Goal: Task Accomplishment & Management: Complete application form

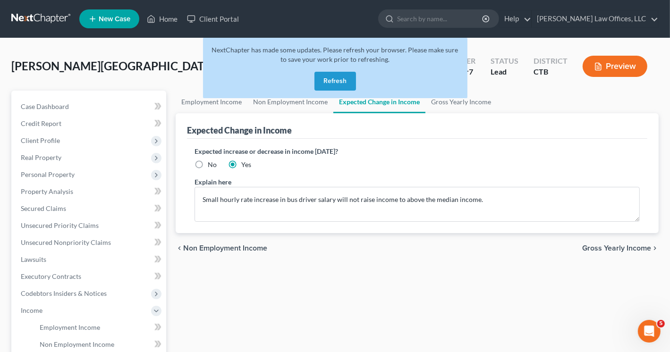
click at [340, 79] on button "Refresh" at bounding box center [336, 81] width 42 height 19
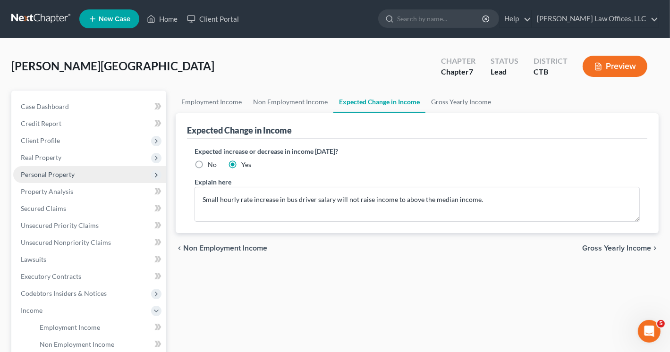
click at [45, 174] on span "Personal Property" at bounding box center [48, 175] width 54 height 8
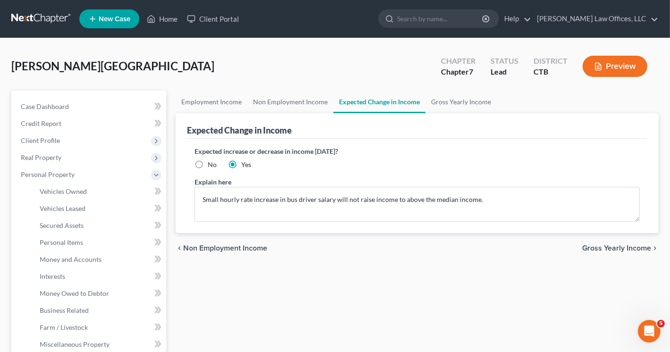
click at [612, 59] on button "Preview" at bounding box center [615, 66] width 65 height 21
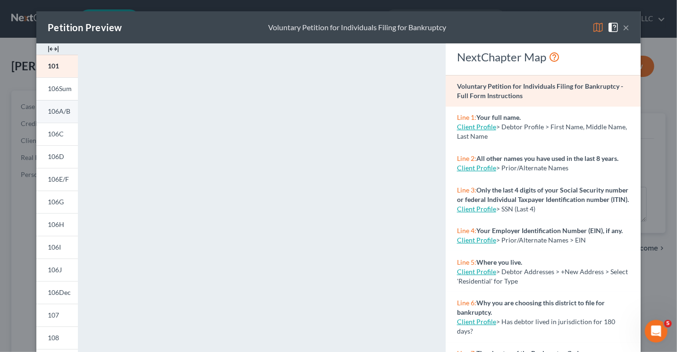
click at [54, 111] on span "106A/B" at bounding box center [59, 111] width 23 height 8
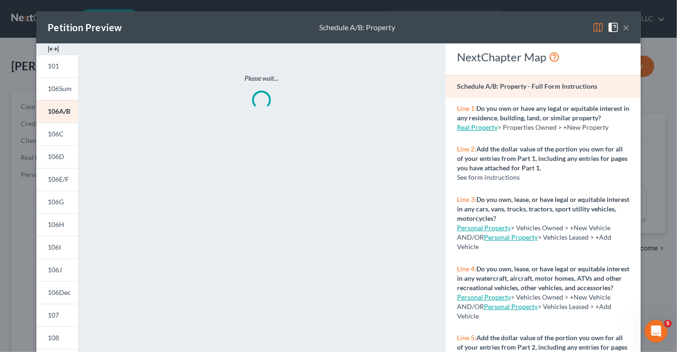
click at [624, 27] on button "×" at bounding box center [626, 27] width 7 height 11
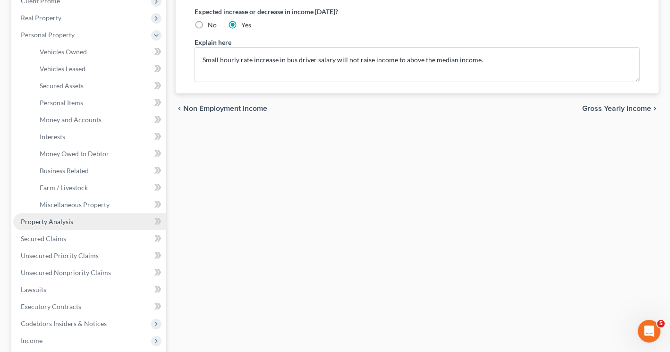
scroll to position [142, 0]
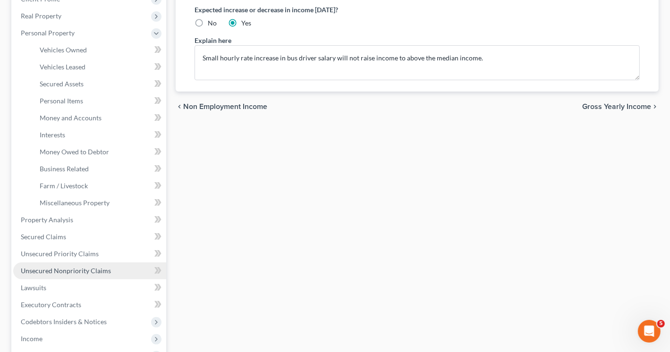
click at [68, 272] on span "Unsecured Nonpriority Claims" at bounding box center [66, 271] width 90 height 8
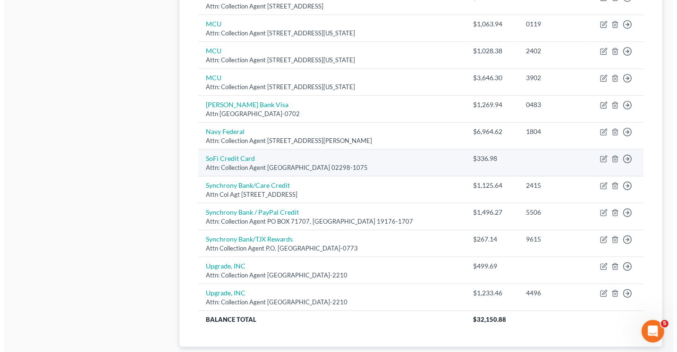
scroll to position [567, 0]
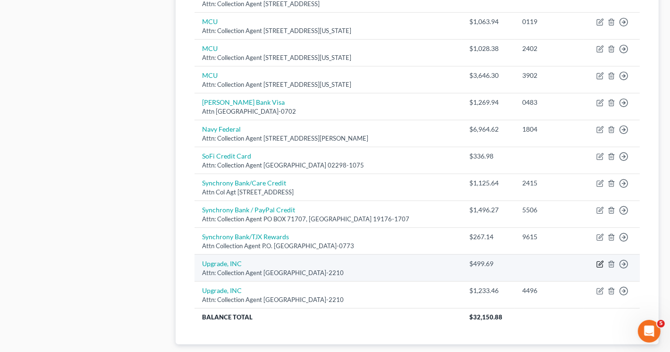
click at [600, 261] on icon "button" at bounding box center [601, 263] width 4 height 4
select select "3"
select select "2"
select select "0"
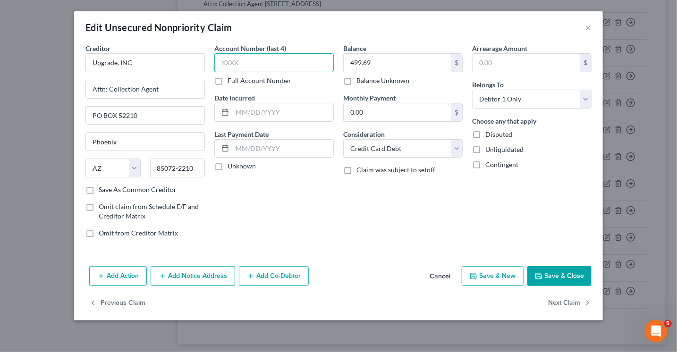
click at [240, 71] on input "text" at bounding box center [274, 62] width 120 height 19
type input "2963"
click at [91, 114] on input "PO BOX 52210" at bounding box center [145, 116] width 119 height 18
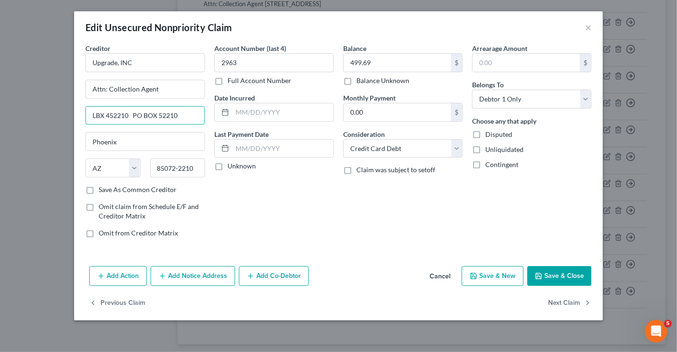
type input "LBX 452210 PO BOX 52210"
click at [99, 188] on label "Save As Common Creditor" at bounding box center [138, 189] width 78 height 9
click at [103, 188] on input "Save As Common Creditor" at bounding box center [106, 188] width 6 height 6
checkbox input "true"
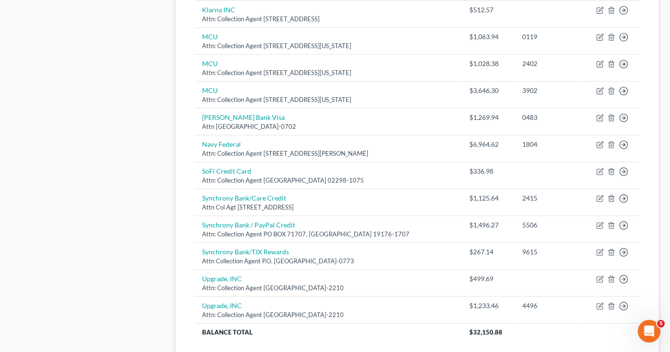
scroll to position [567, 0]
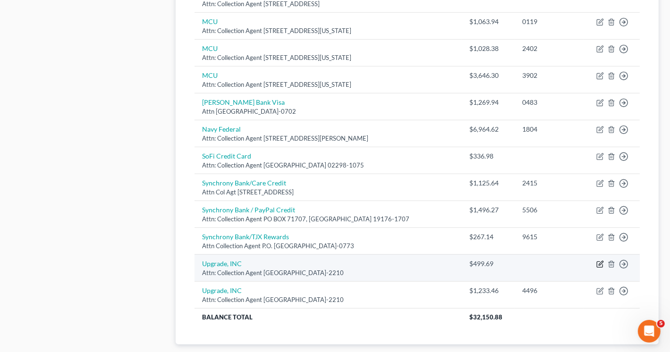
click at [600, 261] on icon "button" at bounding box center [601, 263] width 4 height 4
select select "3"
select select "2"
select select "0"
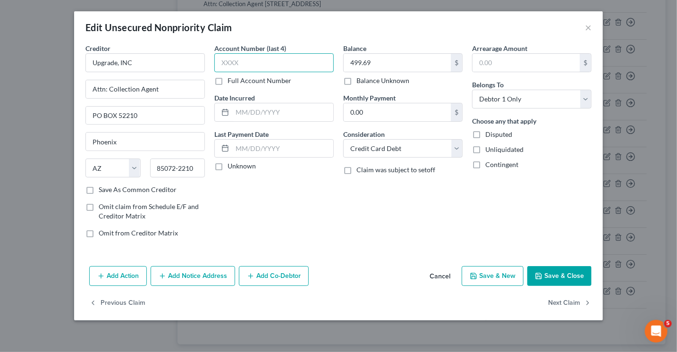
click at [248, 60] on input "text" at bounding box center [274, 62] width 120 height 19
type input "2963"
click at [92, 114] on input "PO BOX 52210" at bounding box center [145, 116] width 119 height 18
click at [130, 115] on input "LBX 452210 PO BOX 52210" at bounding box center [145, 116] width 119 height 18
type input "LBX 452210, PO BOX 52210"
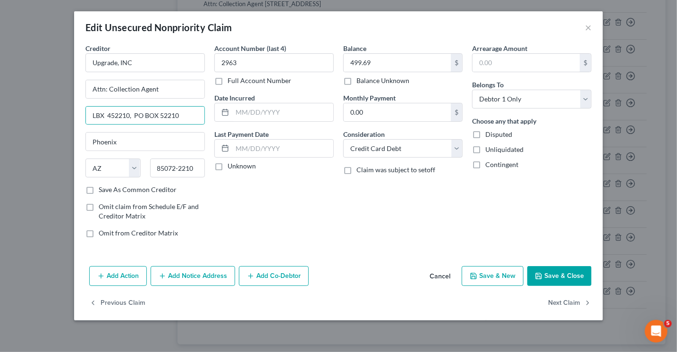
click at [99, 188] on label "Save As Common Creditor" at bounding box center [138, 189] width 78 height 9
click at [103, 188] on input "Save As Common Creditor" at bounding box center [106, 188] width 6 height 6
click at [99, 188] on label "Save As Common Creditor" at bounding box center [138, 189] width 78 height 9
click at [103, 188] on input "Save As Common Creditor" at bounding box center [106, 188] width 6 height 6
click at [99, 190] on label "Save As Common Creditor" at bounding box center [138, 189] width 78 height 9
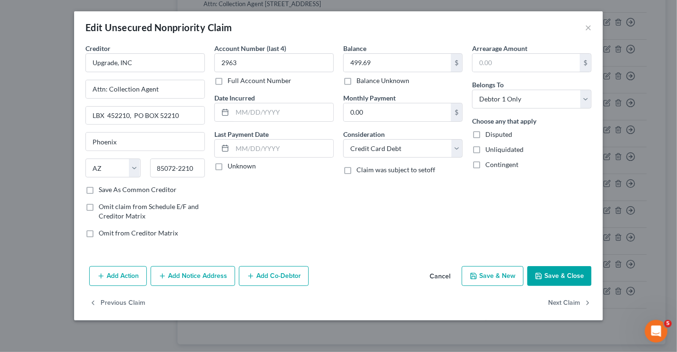
click at [103, 190] on input "Save As Common Creditor" at bounding box center [106, 188] width 6 height 6
click at [546, 275] on button "Save & Close" at bounding box center [560, 276] width 64 height 20
checkbox input "false"
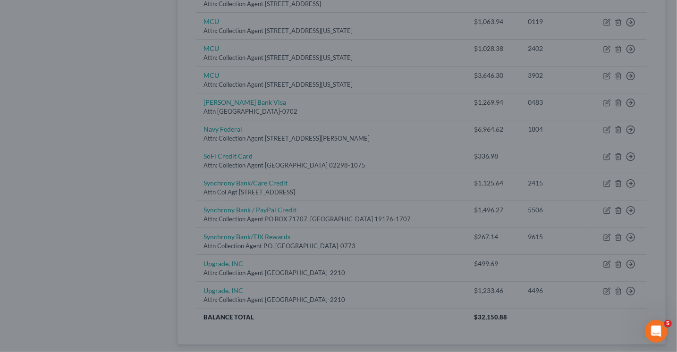
type input "0"
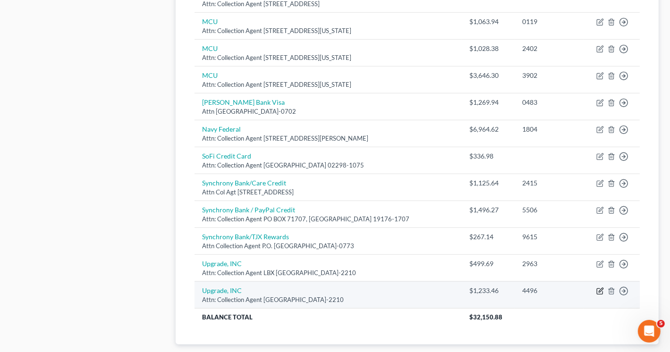
click at [601, 288] on icon "button" at bounding box center [601, 290] width 4 height 4
select select "3"
select select "2"
select select "0"
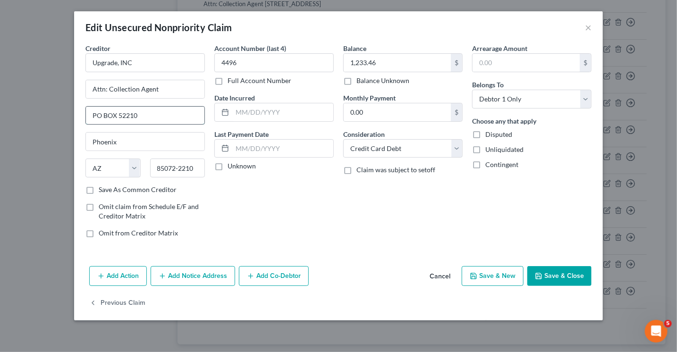
click at [92, 116] on input "PO BOX 52210" at bounding box center [145, 116] width 119 height 18
type input "LBX 452210, PO BOX 52210"
click at [562, 278] on button "Save & Close" at bounding box center [560, 276] width 64 height 20
type input "0"
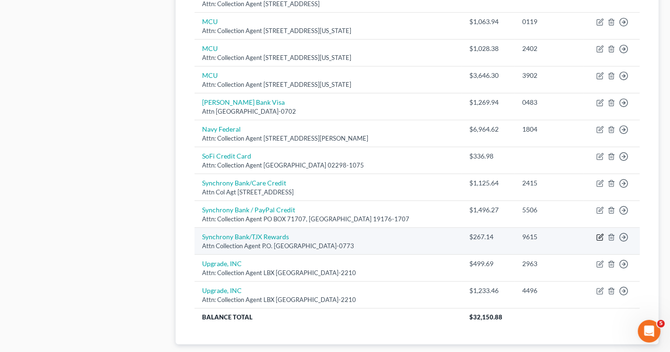
click at [601, 234] on icon "button" at bounding box center [601, 238] width 8 height 8
select select "45"
select select "2"
select select "0"
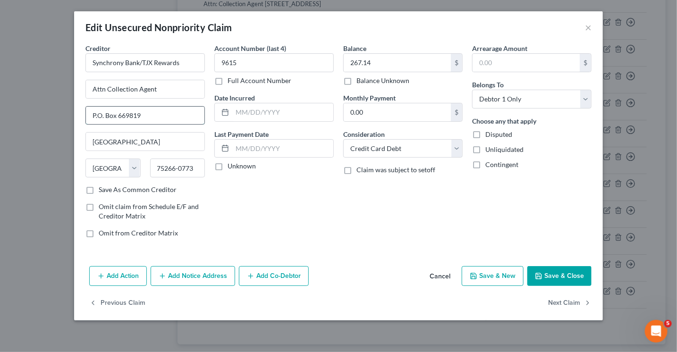
click at [144, 112] on input "P.O. Box 669819" at bounding box center [145, 116] width 119 height 18
type input "P.O. Box 669818"
click at [198, 166] on input "75266-0773" at bounding box center [177, 168] width 55 height 19
type input "75266-0772"
click at [99, 189] on label "Save As Common Creditor" at bounding box center [138, 189] width 78 height 9
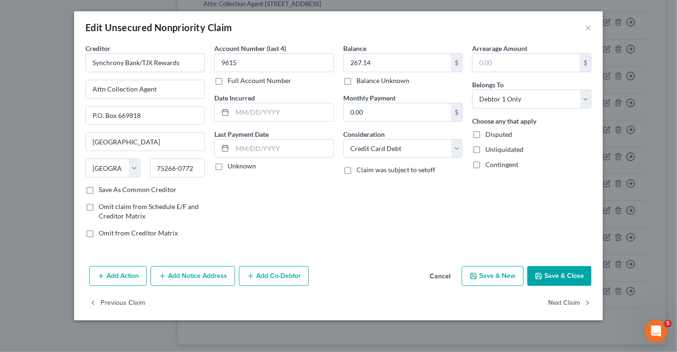
click at [103, 189] on input "Save As Common Creditor" at bounding box center [106, 188] width 6 height 6
click at [565, 277] on button "Save & Close" at bounding box center [560, 276] width 64 height 20
checkbox input "false"
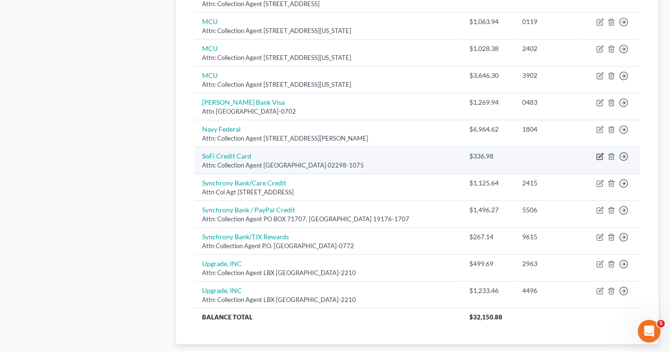
click at [603, 154] on icon "button" at bounding box center [601, 157] width 8 height 8
select select "22"
select select "2"
select select "0"
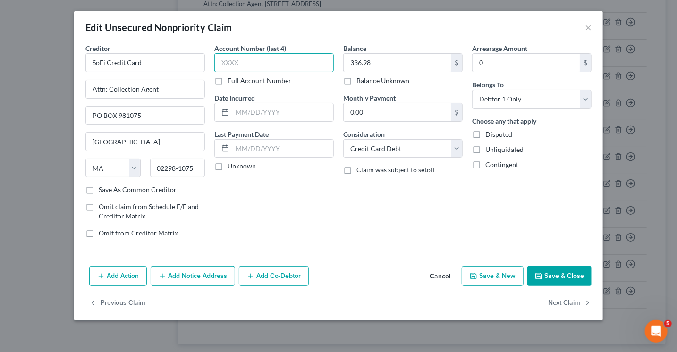
click at [277, 66] on input "text" at bounding box center [274, 62] width 120 height 19
type input "4439"
click at [559, 277] on button "Save & Close" at bounding box center [560, 276] width 64 height 20
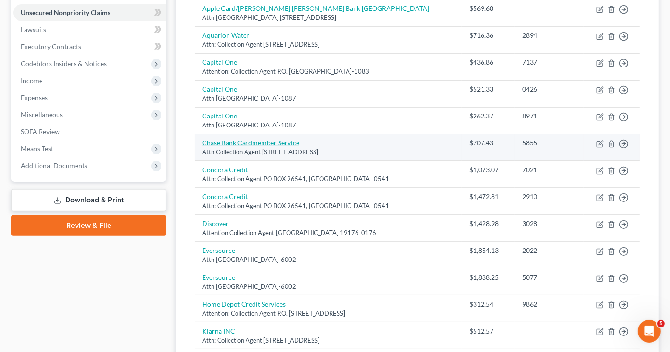
scroll to position [236, 0]
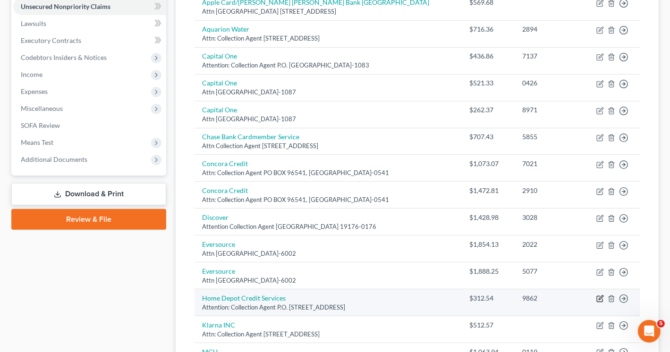
click at [599, 297] on icon "button" at bounding box center [601, 299] width 8 height 8
select select "43"
select select "2"
select select "0"
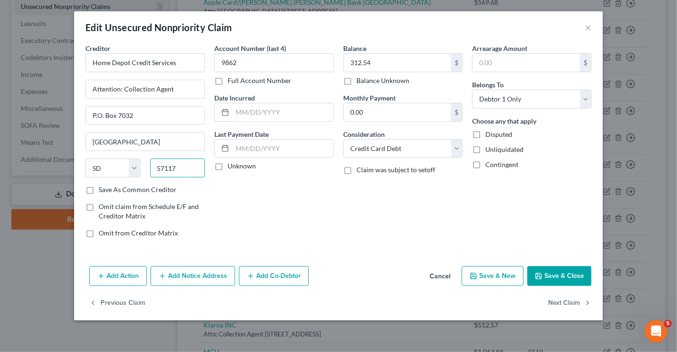
click at [183, 163] on input "57117" at bounding box center [177, 168] width 55 height 19
click at [183, 159] on input "57117" at bounding box center [177, 168] width 55 height 19
type input "57117-7032"
click at [546, 273] on button "Save & Close" at bounding box center [560, 276] width 64 height 20
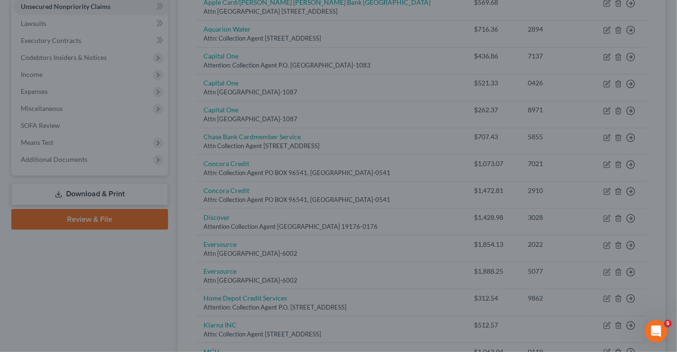
type input "0"
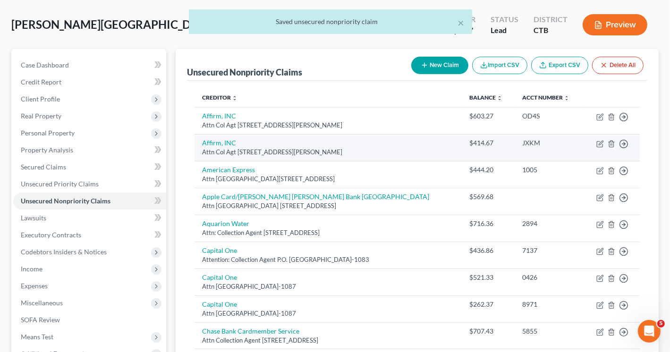
scroll to position [0, 0]
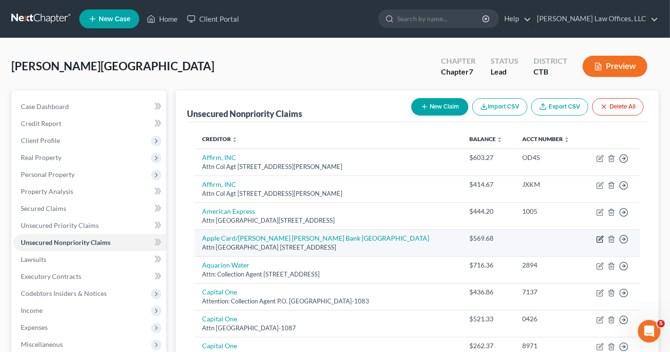
click at [600, 237] on icon "button" at bounding box center [601, 240] width 8 height 8
select select "46"
select select "2"
select select "0"
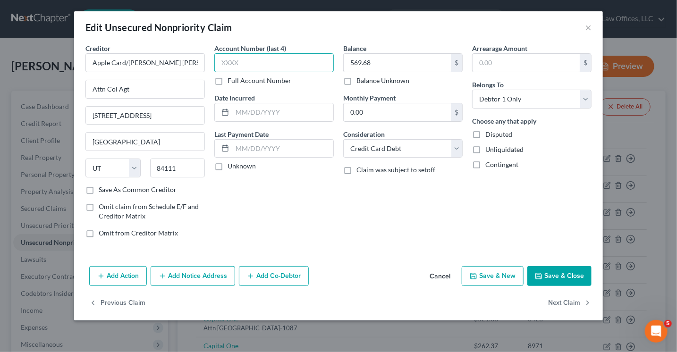
click at [234, 62] on input "text" at bounding box center [274, 62] width 120 height 19
type input "4823"
click at [555, 280] on button "Save & Close" at bounding box center [560, 276] width 64 height 20
type input "0"
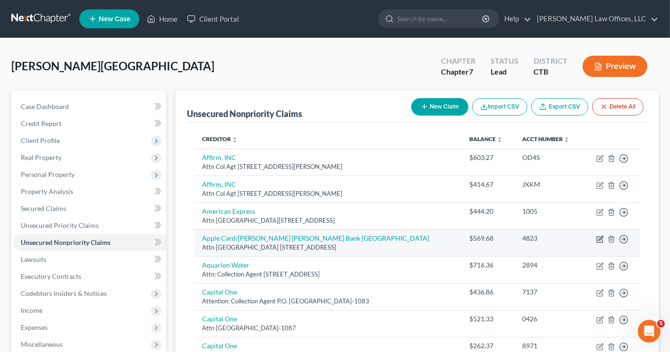
click at [601, 238] on icon "button" at bounding box center [601, 240] width 8 height 8
select select "46"
select select "2"
select select "0"
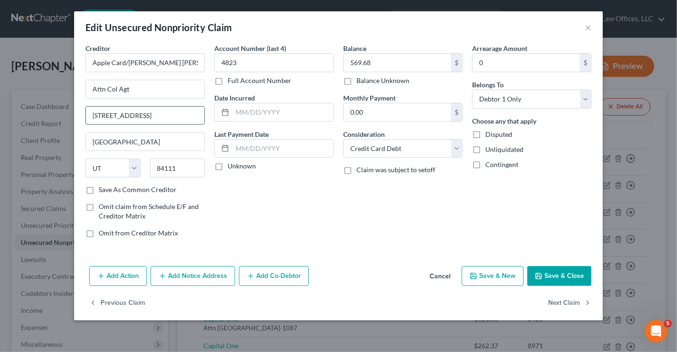
click at [173, 114] on input "111 SOUTH MAIN STREET" at bounding box center [145, 116] width 119 height 18
type input "1"
click at [112, 112] on input "text" at bounding box center [145, 116] width 119 height 18
paste input "Goldman Sachs Bank, Lockbox 6112, P.O. Box 7247, Philadelphia, PA 19170-6112"
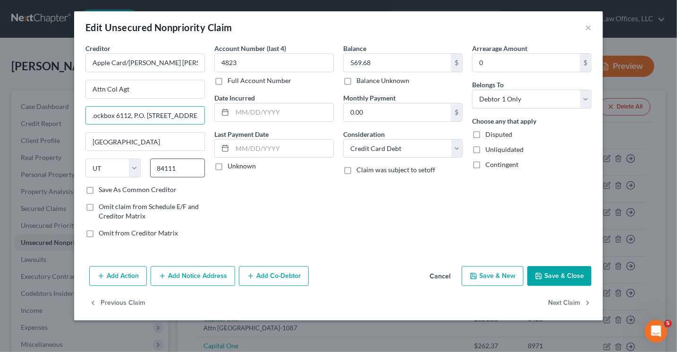
type input "Goldman Sachs Bank, Lockbox 6112, P.O. Box 7247, Philadelphia, PA 19170-6112"
click at [184, 167] on input "84111" at bounding box center [177, 168] width 55 height 19
type input "8"
click at [155, 113] on input "Goldman Sachs Bank, Lockbox 6112, P.O. Box 7247, Philadelphia, PA 19170-6112" at bounding box center [145, 116] width 119 height 18
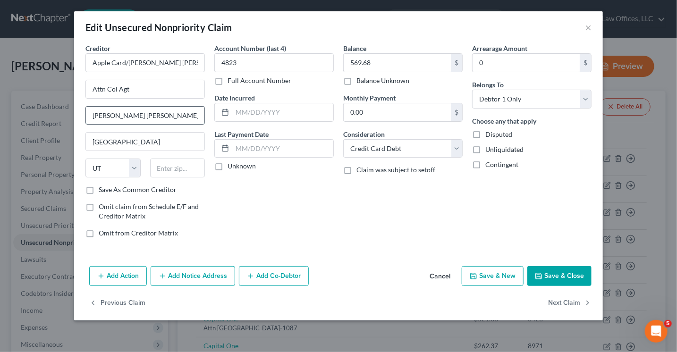
click at [155, 113] on input "Goldman Sachs Bank, Lockbox 6112, P.O. Box 7247, Philadelphia, PA 19170-6112" at bounding box center [145, 116] width 119 height 18
drag, startPoint x: 178, startPoint y: 114, endPoint x: 200, endPoint y: 115, distance: 22.7
click at [200, 115] on input "Lockbox 6112, P.O. Box 7247, Philadelphia, PA 19170-6112" at bounding box center [145, 116] width 119 height 18
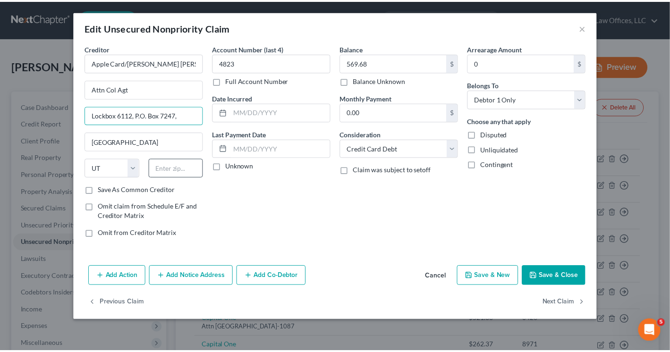
scroll to position [0, 0]
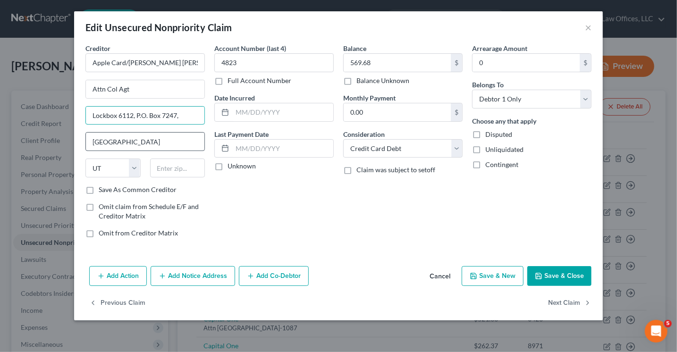
type input "Lockbox 6112, P.O. Box 7247,"
click at [111, 137] on input "Salt Lake City" at bounding box center [145, 142] width 119 height 18
paste input "Philadelphia, PA 19170-6112"
click at [111, 140] on input "Salt LaPhiladelphia, PA 19170-6112ke City" at bounding box center [145, 142] width 119 height 18
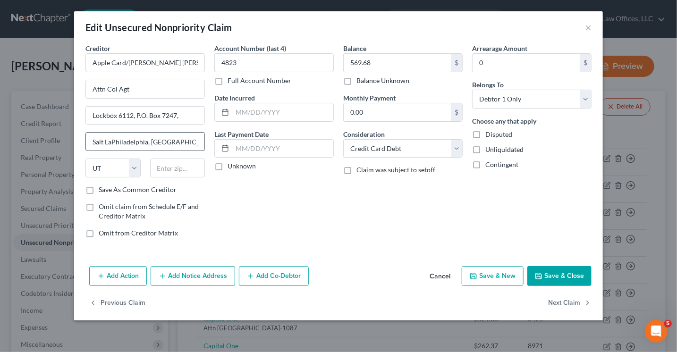
click at [111, 140] on input "Salt LaPhiladelphia, PA 19170-6112ke City" at bounding box center [145, 142] width 119 height 18
type input "Philadelphia, PA 19170-6112ke City"
click at [137, 168] on select "State AL AK AR AZ CA CO CT DE DC FL GA GU HI ID IL IN IA KS KY LA ME MD MA MI M…" at bounding box center [112, 168] width 55 height 19
select select "39"
click at [177, 169] on input "text" at bounding box center [177, 168] width 55 height 19
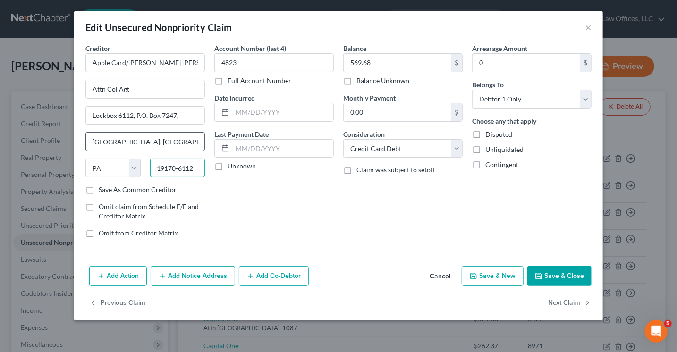
type input "19170-6112"
click at [198, 145] on input "Philadelphia, PA 19170-6112ke City" at bounding box center [145, 142] width 119 height 18
type input "PHILADELPHIA"
click at [270, 206] on div "Account Number (last 4) 4823 Full Account Number Date Incurred Last Payment Dat…" at bounding box center [274, 144] width 129 height 202
click at [99, 189] on label "Save As Common Creditor" at bounding box center [138, 189] width 78 height 9
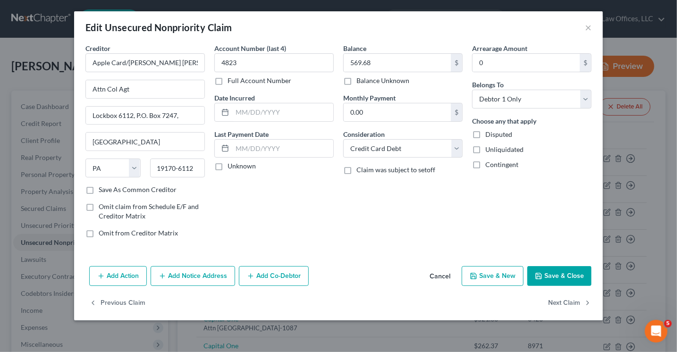
click at [103, 189] on input "Save As Common Creditor" at bounding box center [106, 188] width 6 height 6
click at [560, 272] on button "Save & Close" at bounding box center [560, 276] width 64 height 20
checkbox input "false"
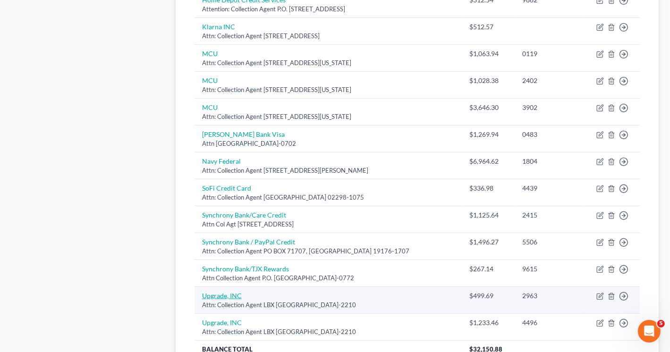
scroll to position [520, 0]
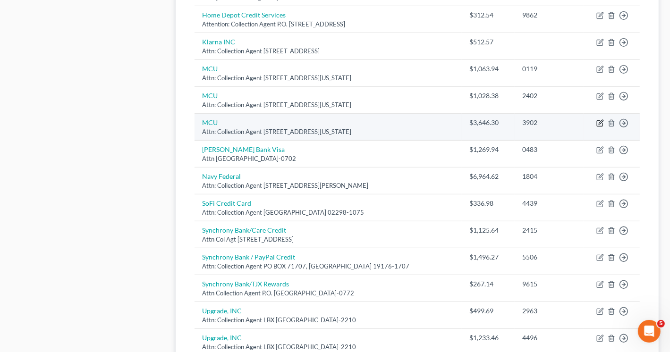
click at [601, 122] on icon "button" at bounding box center [601, 122] width 4 height 4
select select "35"
select select "10"
select select "0"
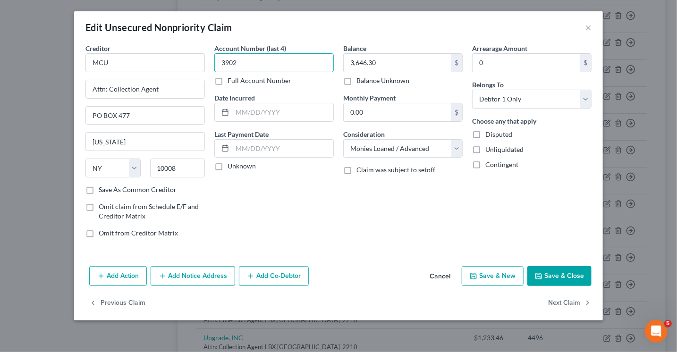
click at [247, 62] on input "3902" at bounding box center [274, 62] width 120 height 19
type input "3"
type input "0022"
click at [555, 280] on button "Save & Close" at bounding box center [560, 276] width 64 height 20
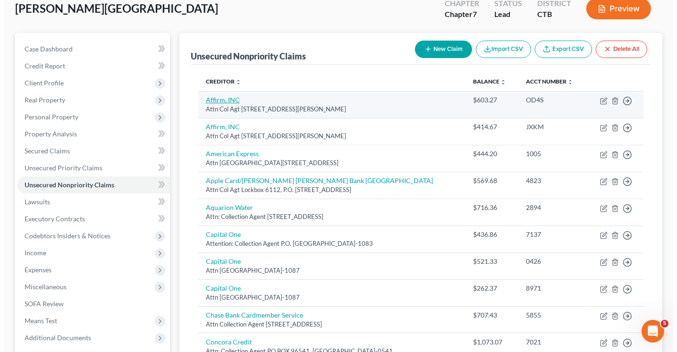
scroll to position [0, 0]
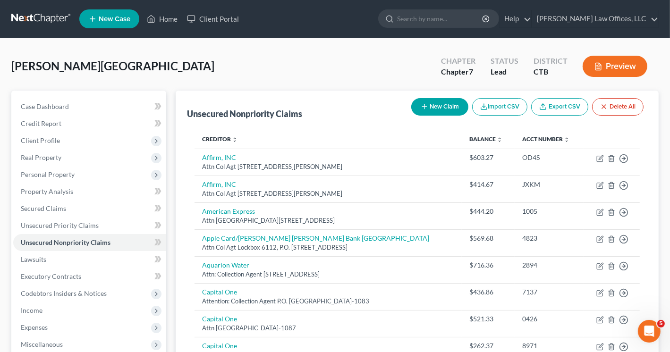
click at [622, 64] on button "Preview" at bounding box center [615, 66] width 65 height 21
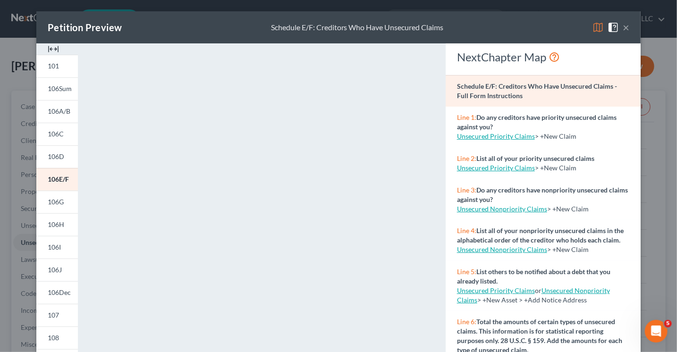
click at [51, 48] on img at bounding box center [53, 48] width 11 height 11
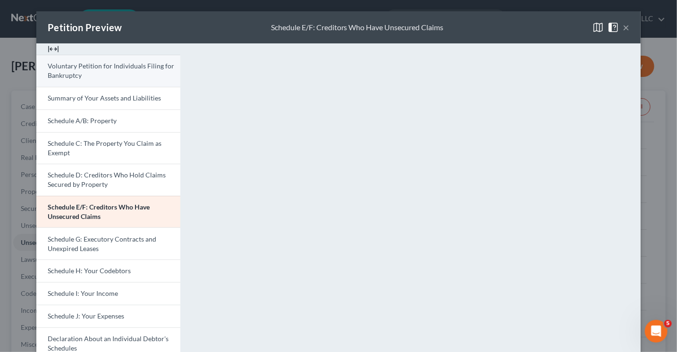
click at [87, 60] on link "Voluntary Petition for Individuals Filing for Bankruptcy" at bounding box center [108, 71] width 144 height 32
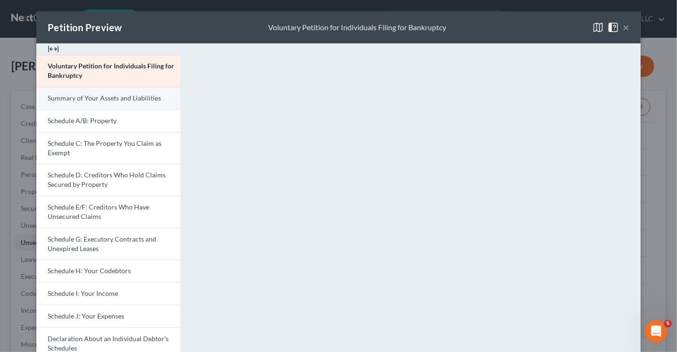
click at [98, 97] on span "Summary of Your Assets and Liabilities" at bounding box center [104, 98] width 113 height 8
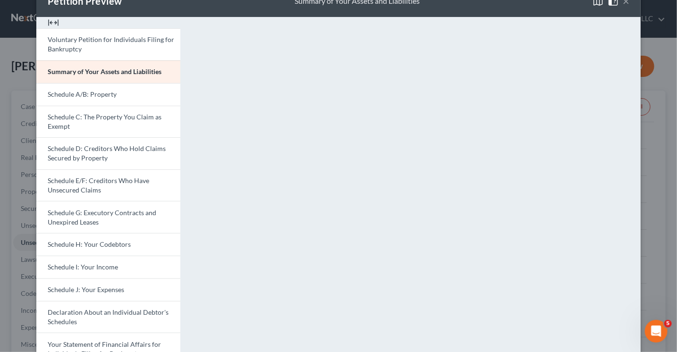
scroll to position [47, 0]
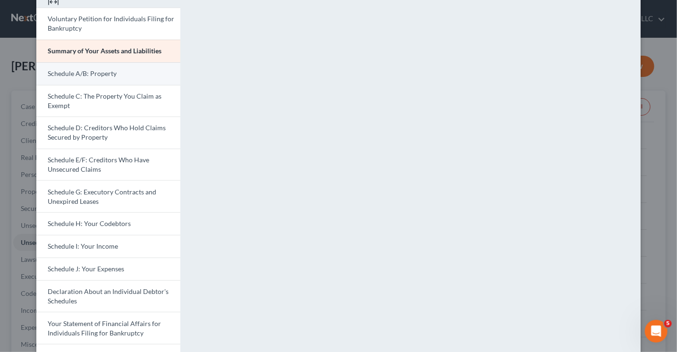
click at [102, 79] on link "Schedule A/B: Property" at bounding box center [108, 73] width 144 height 23
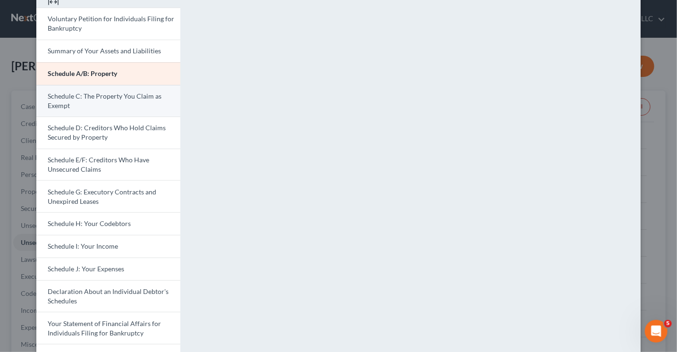
click at [114, 99] on span "Schedule C: The Property You Claim as Exempt" at bounding box center [105, 100] width 114 height 17
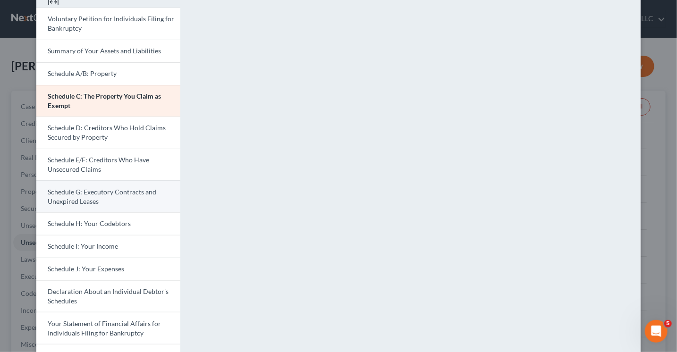
click at [112, 195] on span "Schedule G: Executory Contracts and Unexpired Leases" at bounding box center [102, 196] width 109 height 17
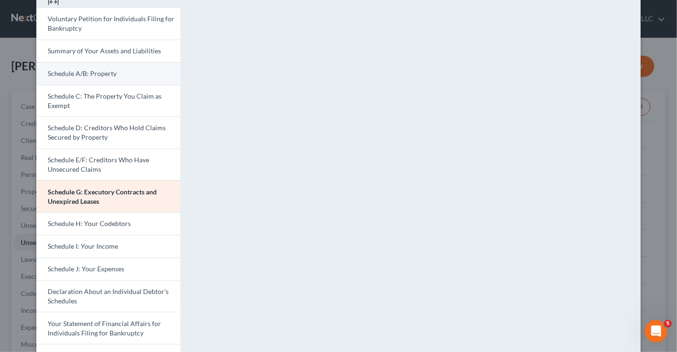
click at [94, 71] on span "Schedule A/B: Property" at bounding box center [82, 73] width 69 height 8
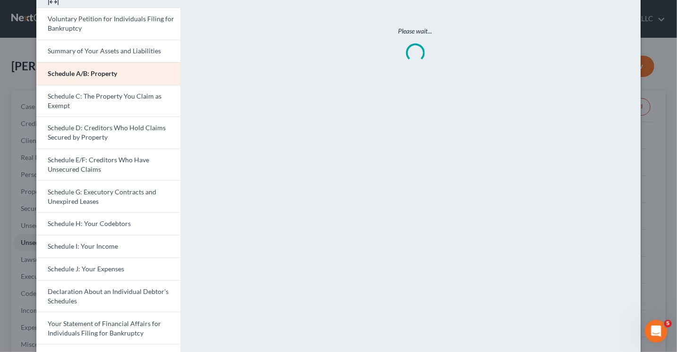
click at [27, 83] on div "Petition Preview Schedule A/B: Property × Voluntary Petition for Individuals Fi…" at bounding box center [338, 176] width 677 height 352
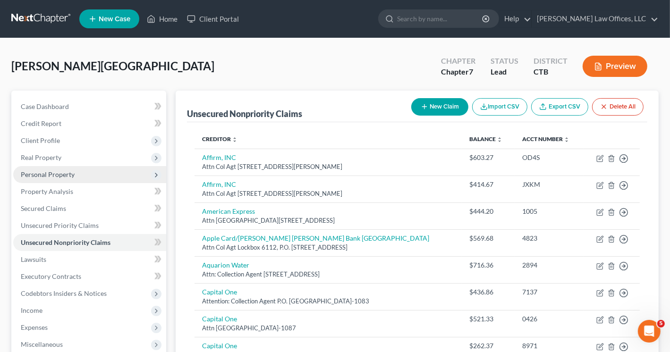
click at [60, 175] on span "Personal Property" at bounding box center [48, 175] width 54 height 8
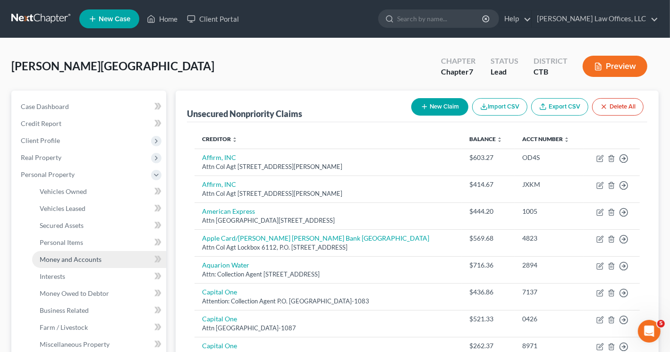
click at [74, 262] on span "Money and Accounts" at bounding box center [71, 260] width 62 height 8
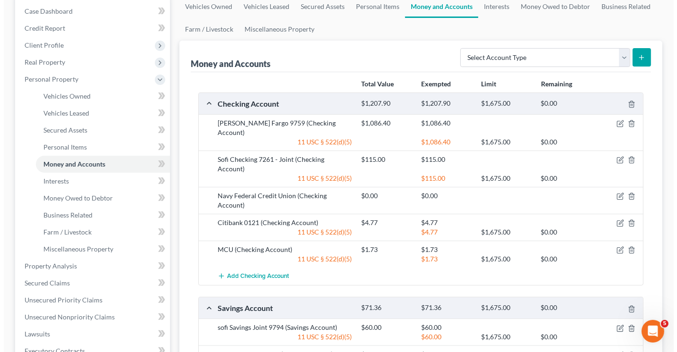
scroll to position [94, 0]
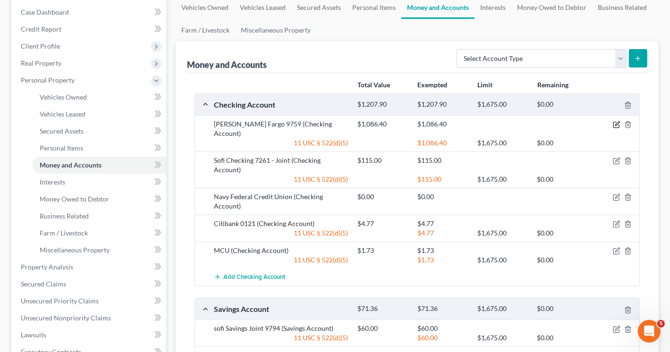
click at [616, 125] on icon "button" at bounding box center [617, 125] width 8 height 8
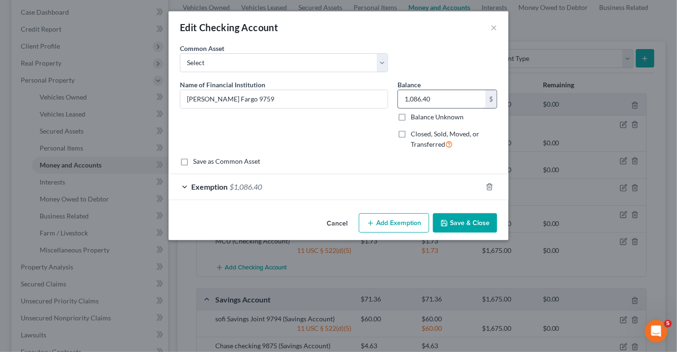
click at [452, 98] on input "1,086.40" at bounding box center [441, 99] width 87 height 18
type input "156.77"
click at [301, 192] on div "Exemption $1,086.40" at bounding box center [326, 186] width 314 height 25
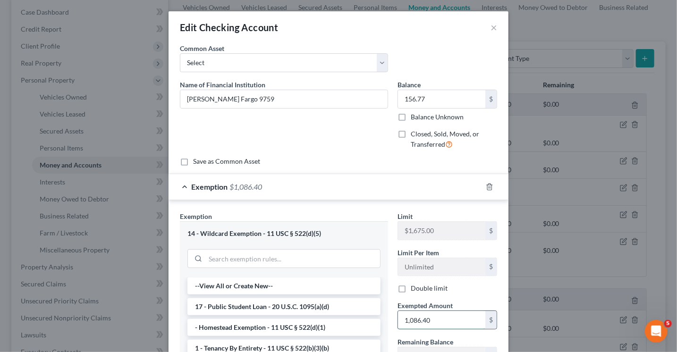
click at [433, 314] on input "1,086.40" at bounding box center [441, 320] width 87 height 18
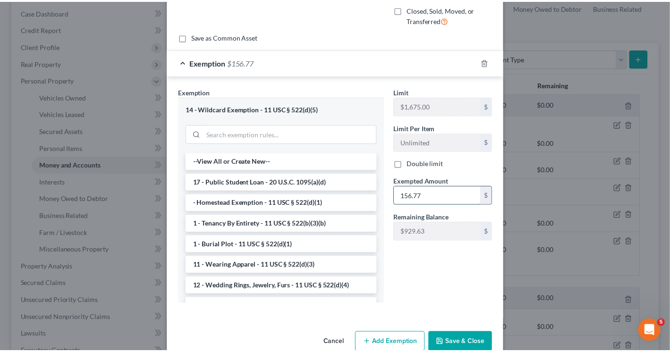
scroll to position [143, 0]
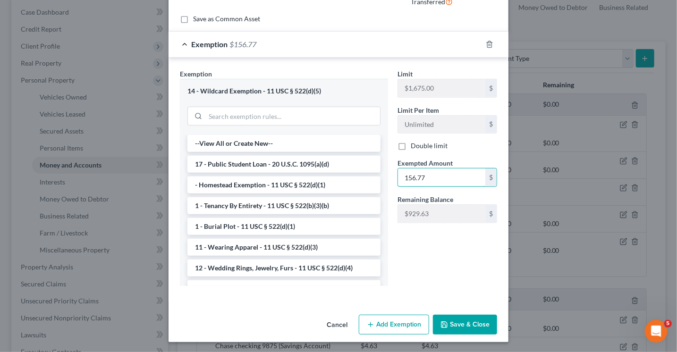
type input "156.77"
click at [460, 325] on button "Save & Close" at bounding box center [465, 325] width 64 height 20
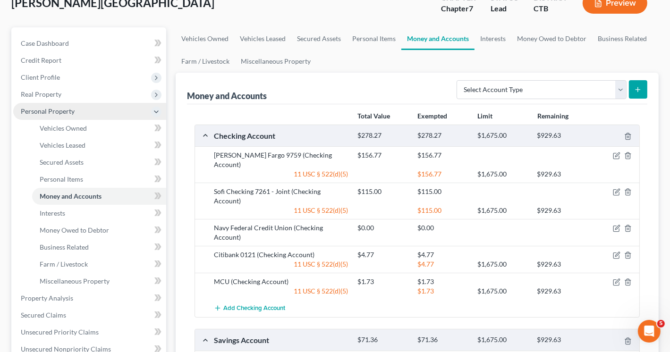
scroll to position [47, 0]
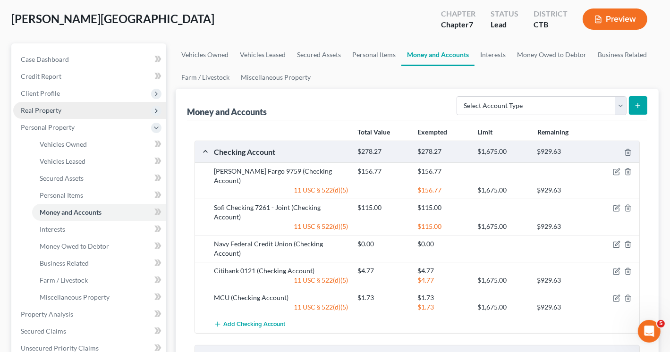
click at [61, 108] on span "Real Property" at bounding box center [89, 110] width 153 height 17
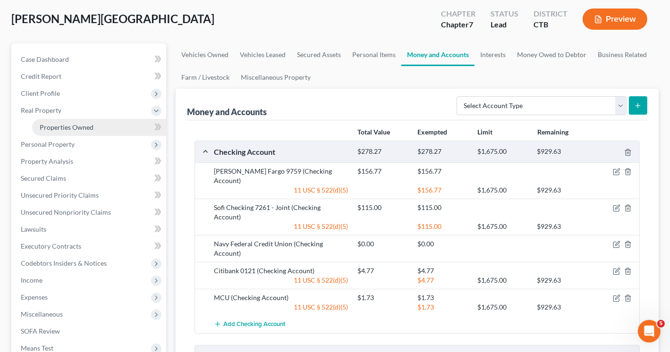
click at [79, 127] on span "Properties Owned" at bounding box center [67, 127] width 54 height 8
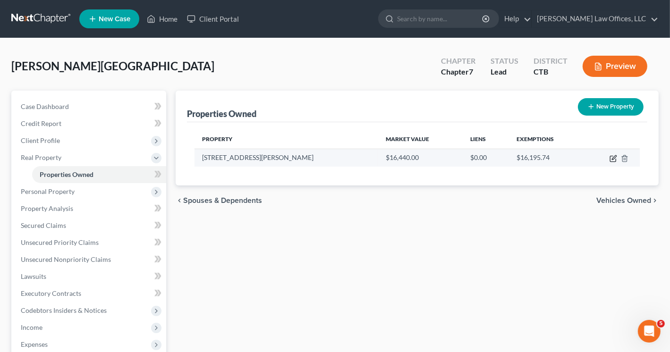
click at [612, 157] on icon "button" at bounding box center [614, 159] width 8 height 8
select select "25"
select select "3"
select select "1"
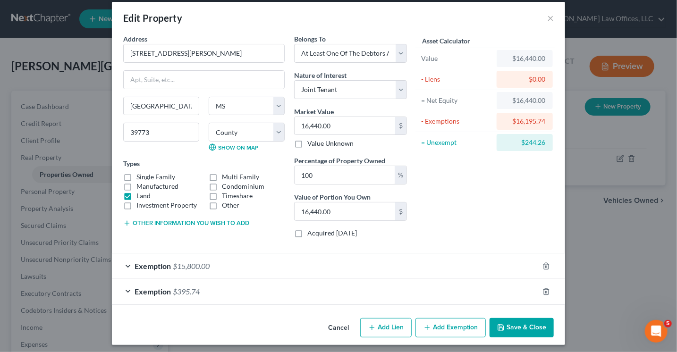
scroll to position [12, 0]
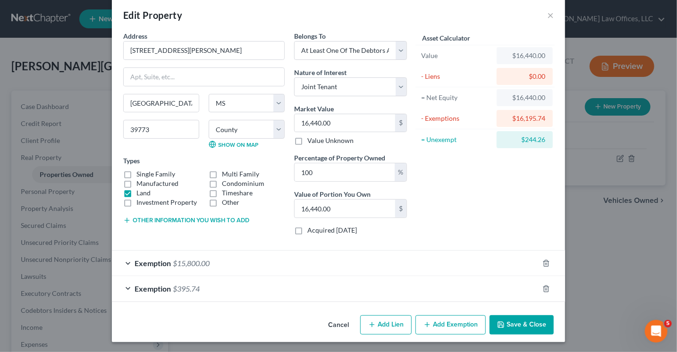
click at [262, 293] on div "Exemption $395.74" at bounding box center [325, 288] width 427 height 25
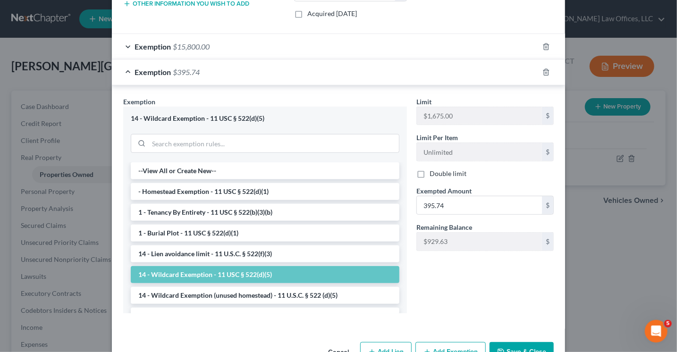
scroll to position [248, 0]
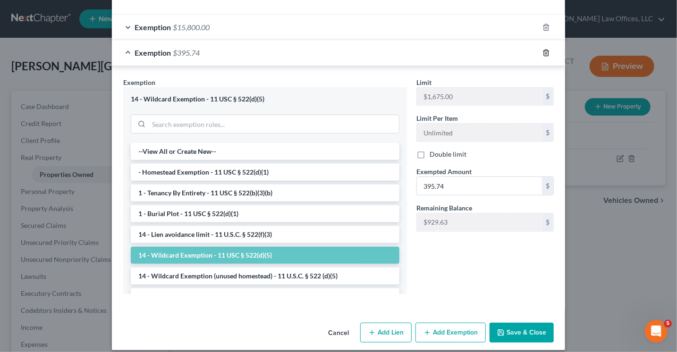
click at [544, 51] on icon "button" at bounding box center [547, 53] width 8 height 8
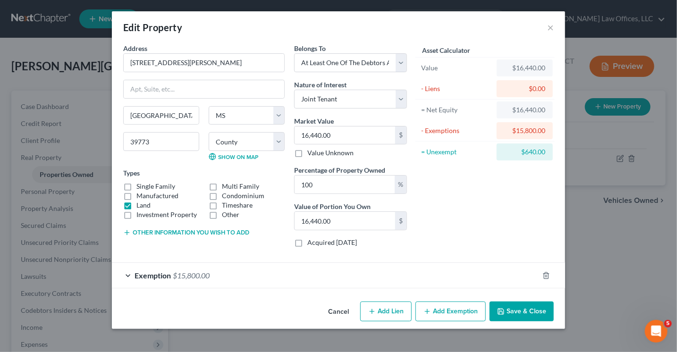
click at [241, 274] on div "Exemption $15,800.00" at bounding box center [325, 275] width 427 height 25
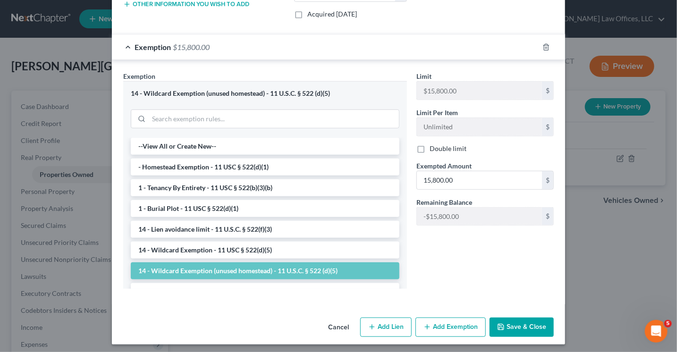
scroll to position [231, 0]
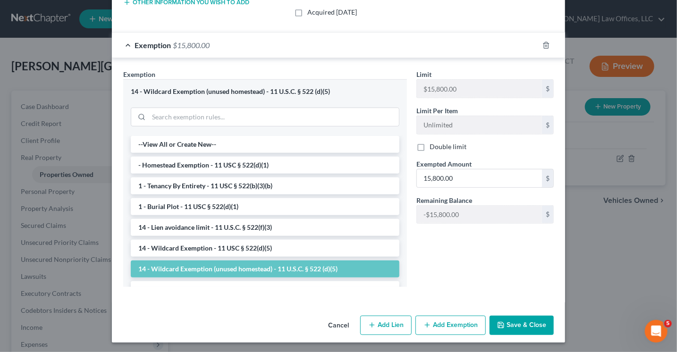
click at [463, 320] on button "Add Exemption" at bounding box center [451, 326] width 70 height 20
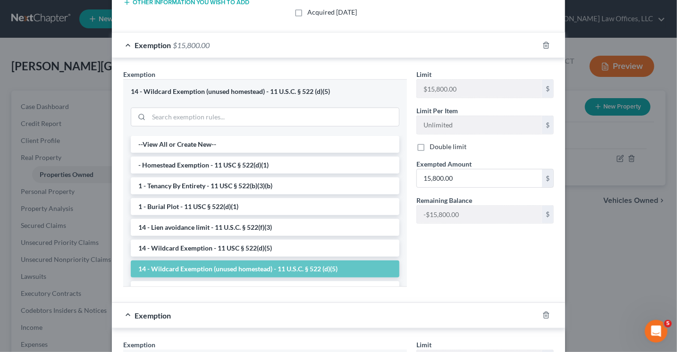
scroll to position [142, 0]
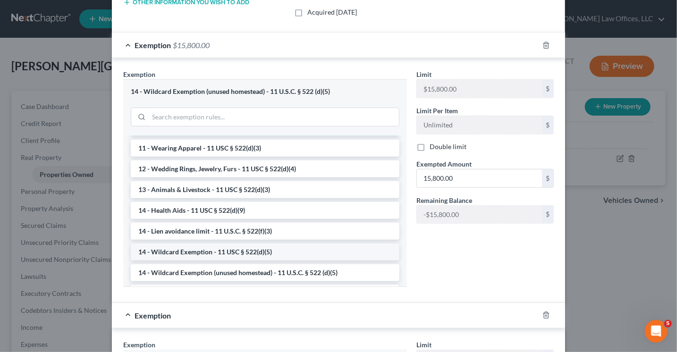
click at [226, 249] on li "14 - Wildcard Exemption - 11 USC § 522(d)(5)" at bounding box center [265, 252] width 269 height 17
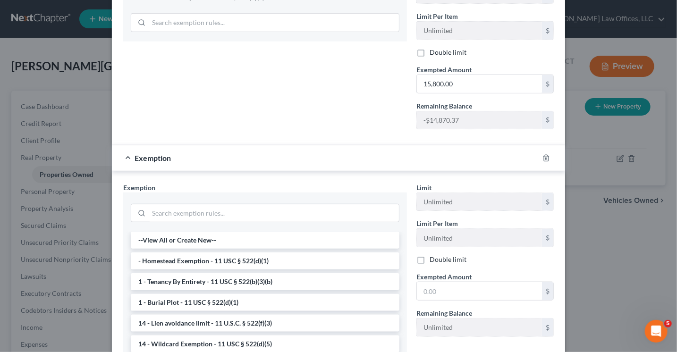
scroll to position [47, 0]
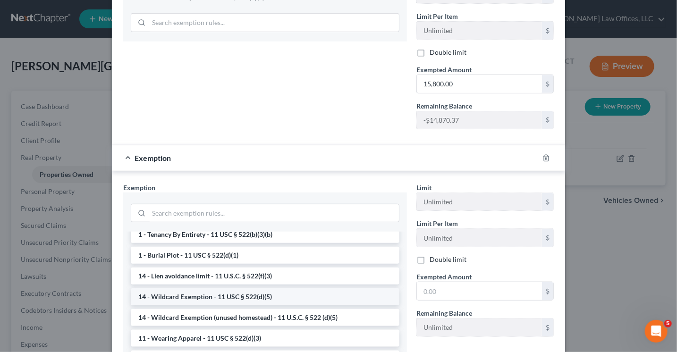
click at [233, 297] on li "14 - Wildcard Exemption - 11 USC § 522(d)(5)" at bounding box center [265, 297] width 269 height 17
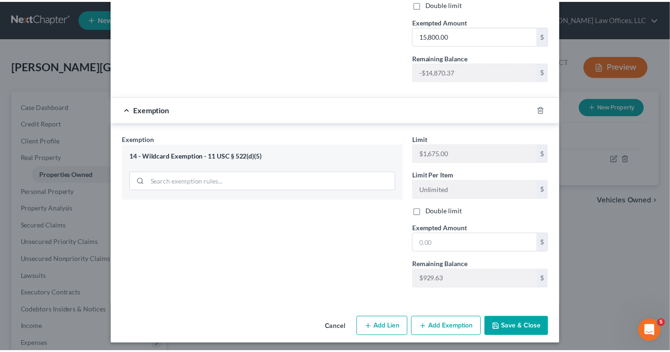
scroll to position [374, 0]
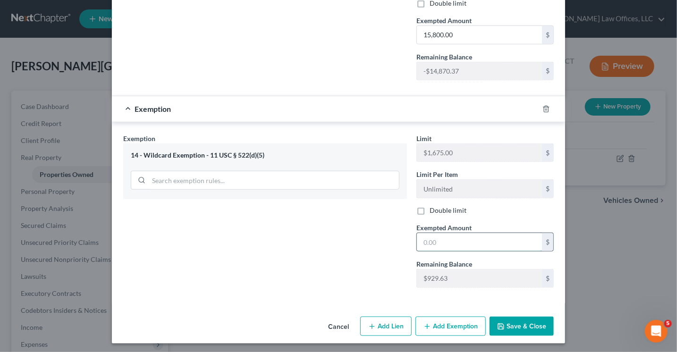
click at [423, 237] on input "text" at bounding box center [479, 242] width 125 height 18
type input "640.00"
click at [504, 325] on button "Save & Close" at bounding box center [522, 327] width 64 height 20
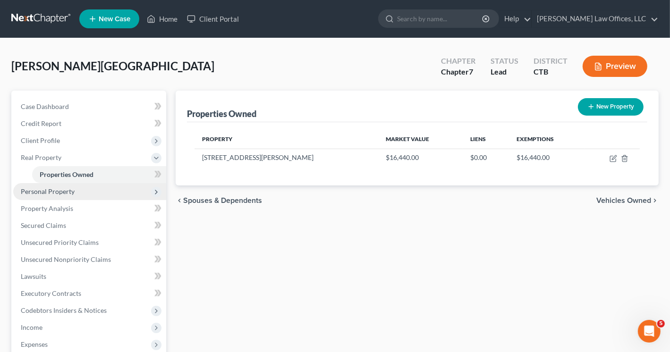
click at [70, 191] on span "Personal Property" at bounding box center [48, 192] width 54 height 8
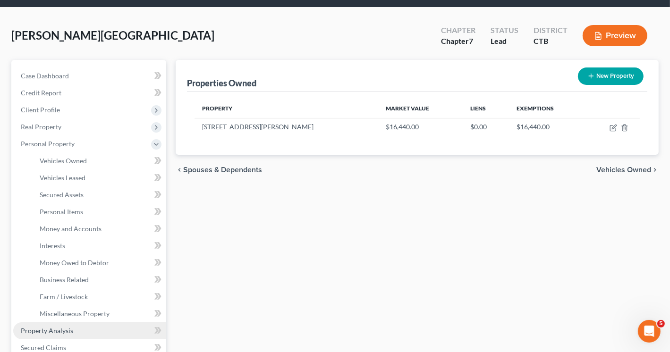
scroll to position [47, 0]
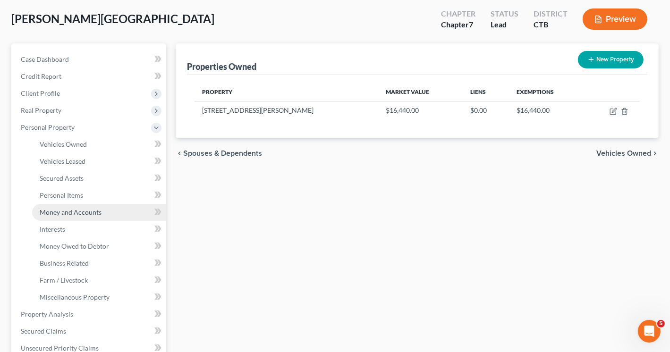
click at [85, 214] on span "Money and Accounts" at bounding box center [71, 212] width 62 height 8
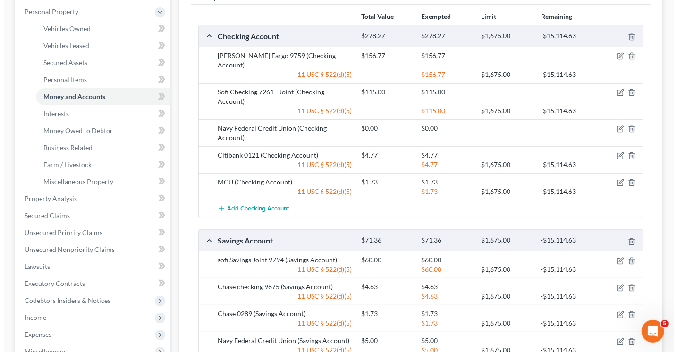
scroll to position [142, 0]
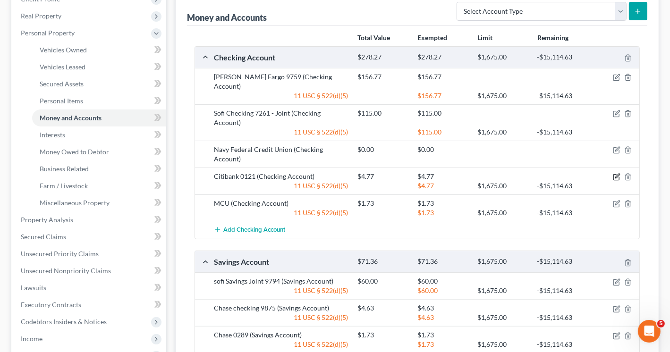
click at [618, 174] on icon "button" at bounding box center [617, 176] width 4 height 4
click at [618, 147] on body "Home New Case Client Portal [PERSON_NAME] Law Offices, LLC [PERSON_NAME][EMAIL_…" at bounding box center [335, 194] width 670 height 672
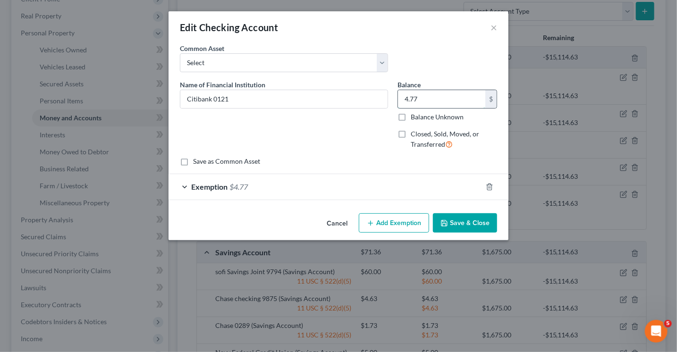
click at [438, 102] on input "4.77" at bounding box center [441, 99] width 87 height 18
type input "199.77"
click at [354, 188] on div "Exemption $4.77" at bounding box center [326, 186] width 314 height 25
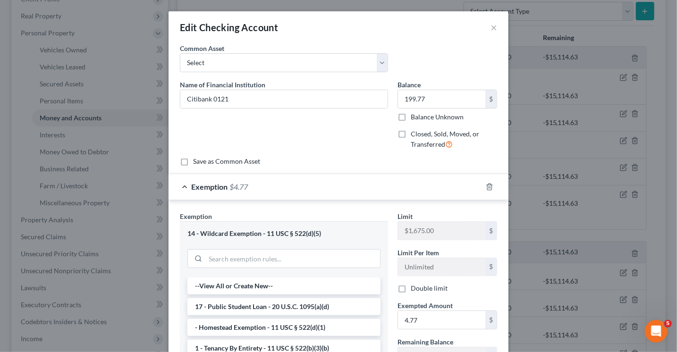
scroll to position [47, 0]
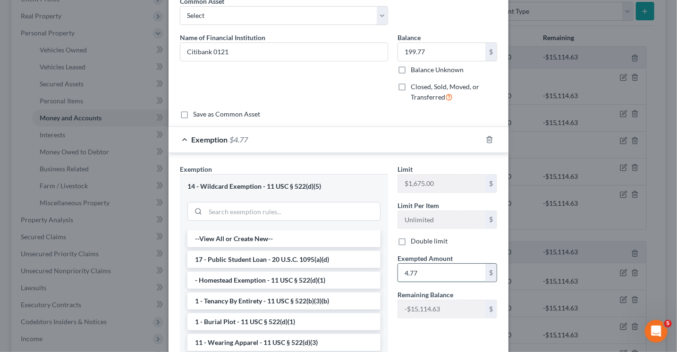
click at [432, 267] on input "4.77" at bounding box center [441, 273] width 87 height 18
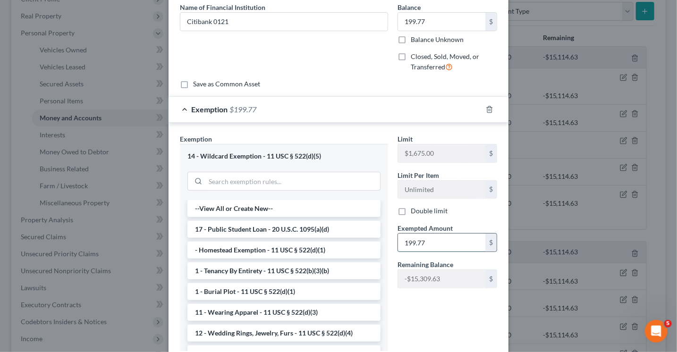
scroll to position [94, 0]
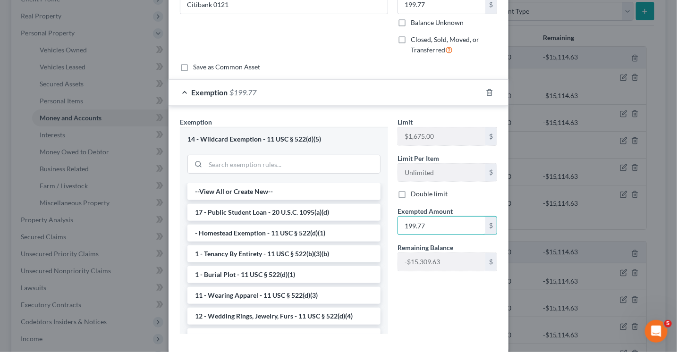
type input "199.77"
click at [433, 295] on div "Limit $1,675.00 $ Limit Per Item Unlimited $ Double limit Exempted Amount * 199…" at bounding box center [447, 229] width 109 height 225
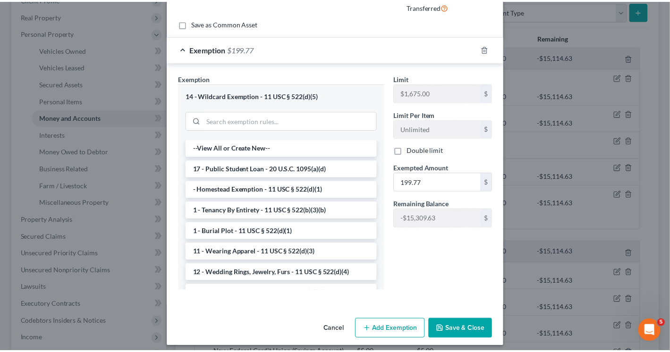
scroll to position [143, 0]
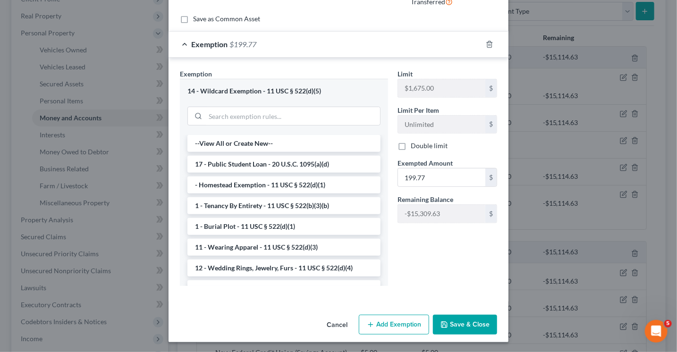
click at [457, 325] on button "Save & Close" at bounding box center [465, 325] width 64 height 20
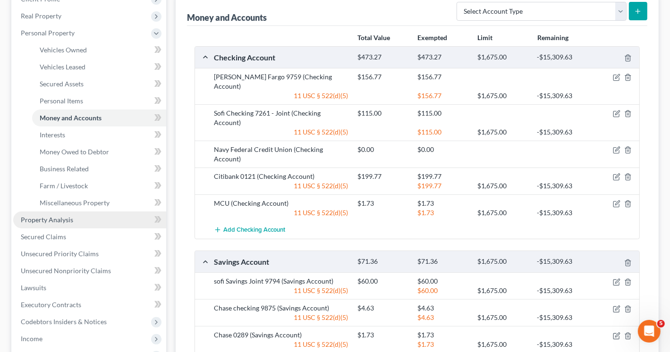
click at [45, 223] on span "Property Analysis" at bounding box center [47, 220] width 52 height 8
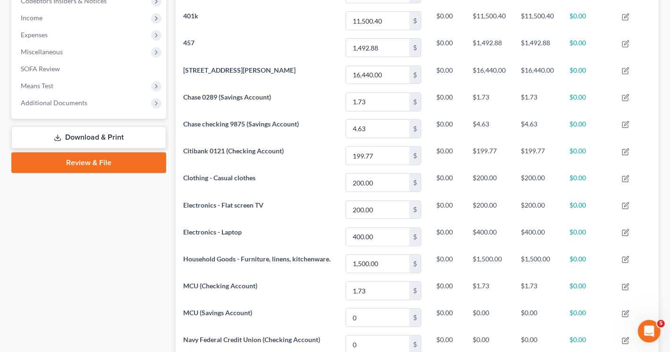
scroll to position [213, 0]
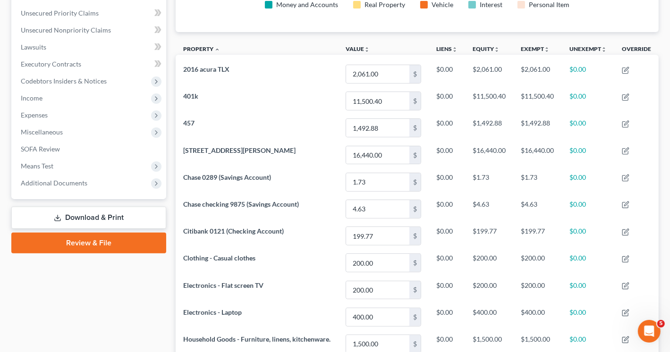
click at [109, 222] on link "Download & Print" at bounding box center [88, 218] width 155 height 22
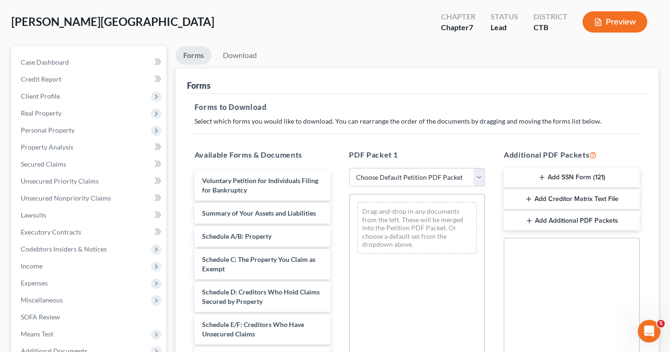
scroll to position [94, 0]
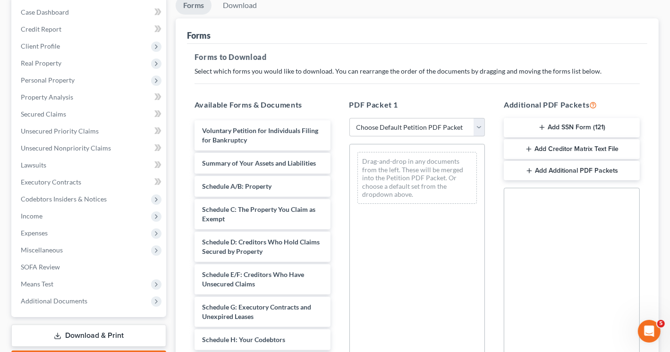
click at [555, 131] on button "Add SSN Form (121)" at bounding box center [572, 128] width 136 height 20
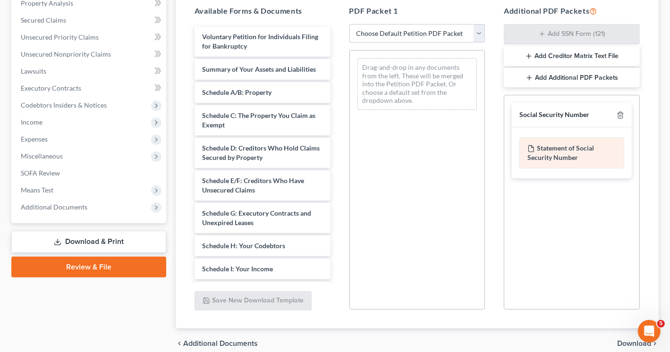
scroll to position [189, 0]
click at [574, 150] on div "Statement of Social Security Number" at bounding box center [572, 152] width 105 height 31
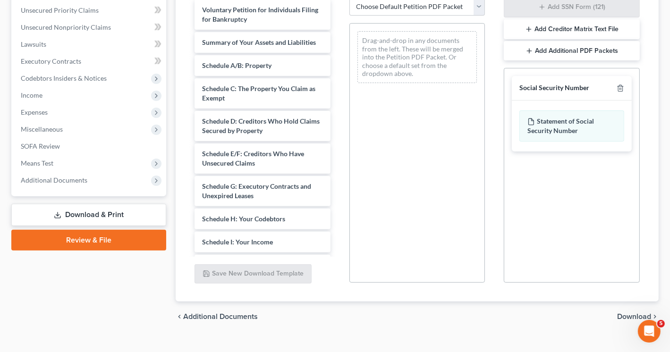
scroll to position [230, 0]
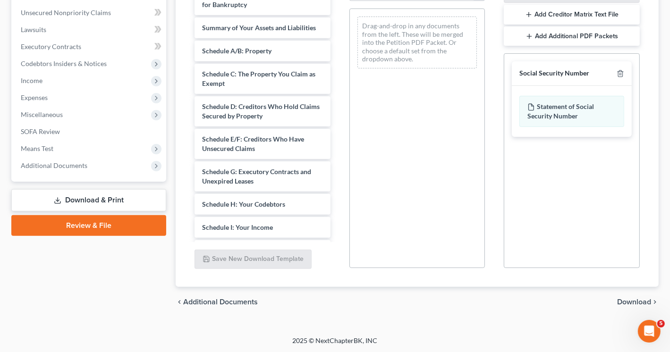
click at [624, 300] on span "Download" at bounding box center [634, 303] width 34 height 8
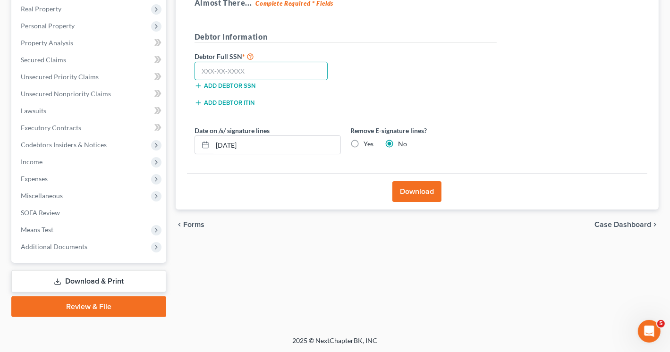
click at [225, 72] on input "text" at bounding box center [262, 71] width 134 height 19
type input "061-62-2117"
click at [425, 189] on button "Download" at bounding box center [417, 191] width 49 height 21
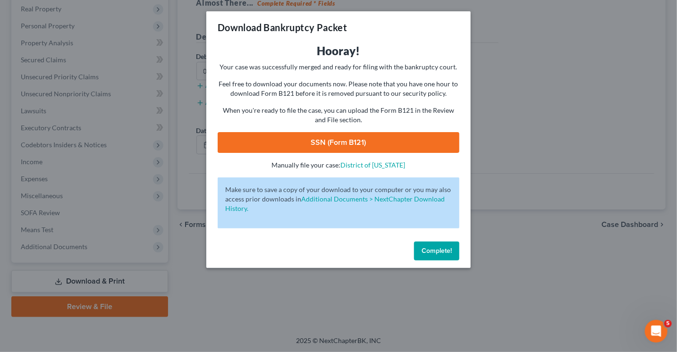
click at [346, 140] on link "SSN (Form B121)" at bounding box center [339, 142] width 242 height 21
click at [438, 253] on span "Complete!" at bounding box center [437, 251] width 30 height 8
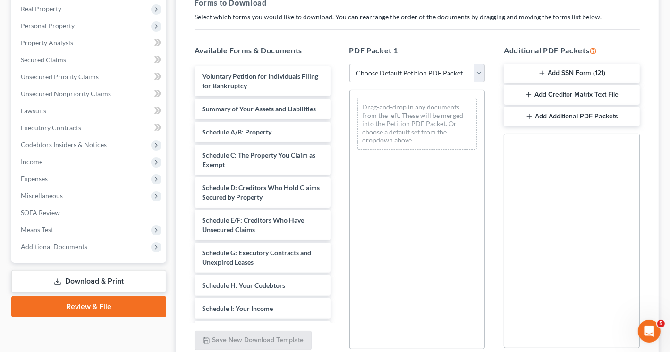
click at [555, 96] on button "Add Creditor Matrix Text File" at bounding box center [572, 95] width 136 height 20
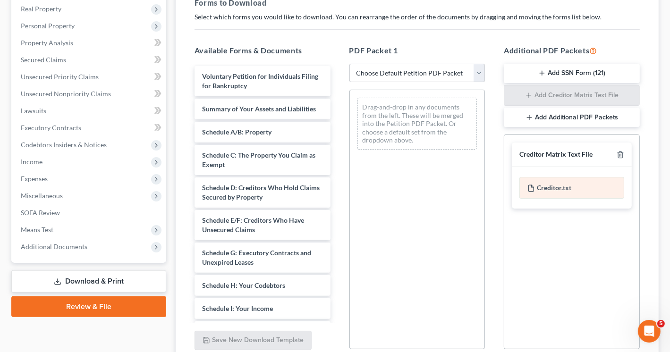
click at [563, 188] on div "Creditor.txt" at bounding box center [572, 188] width 105 height 22
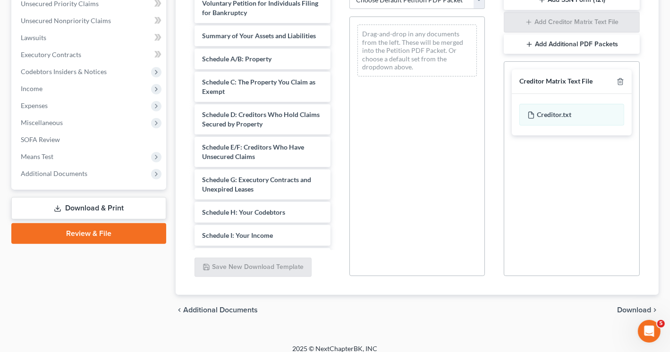
scroll to position [230, 0]
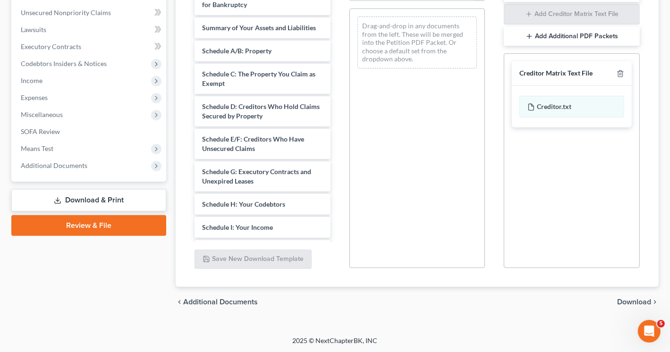
click at [629, 300] on span "Download" at bounding box center [634, 303] width 34 height 8
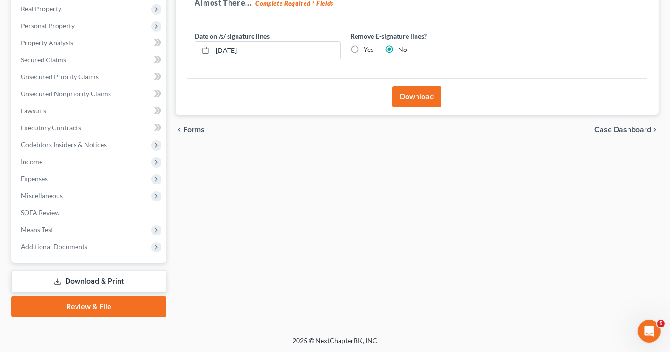
click at [418, 101] on button "Download" at bounding box center [417, 96] width 49 height 21
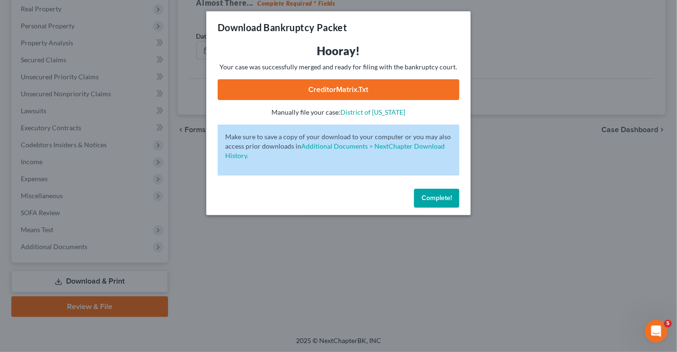
click at [340, 92] on link "CreditorMatrix.txt" at bounding box center [339, 89] width 242 height 21
click at [441, 195] on span "Complete!" at bounding box center [437, 198] width 30 height 8
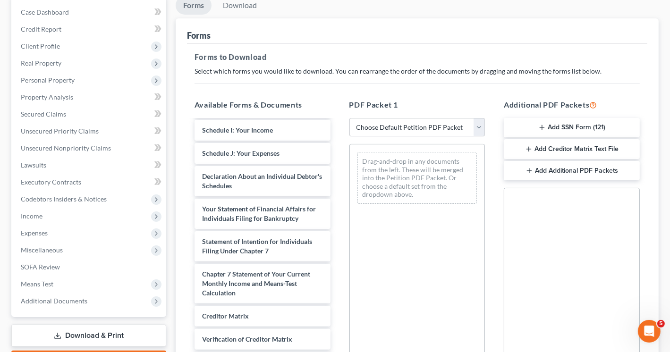
scroll to position [236, 0]
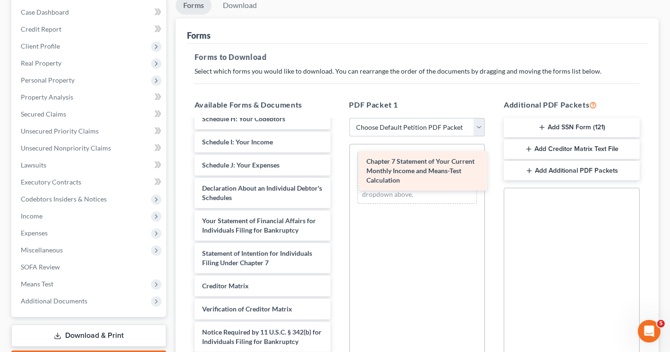
drag, startPoint x: 264, startPoint y: 287, endPoint x: 428, endPoint y: 169, distance: 202.4
click at [338, 169] on div "Chapter 7 Statement of Your Current Monthly Income and Means-Test Calculation V…" at bounding box center [262, 137] width 151 height 476
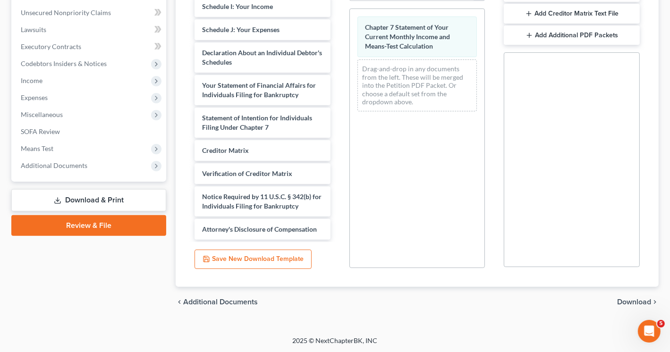
click at [636, 300] on span "Download" at bounding box center [634, 303] width 34 height 8
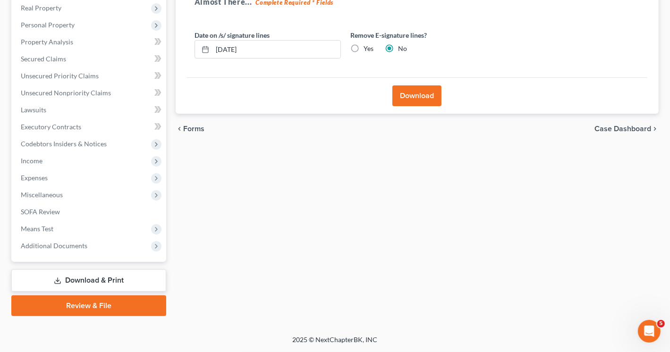
scroll to position [149, 0]
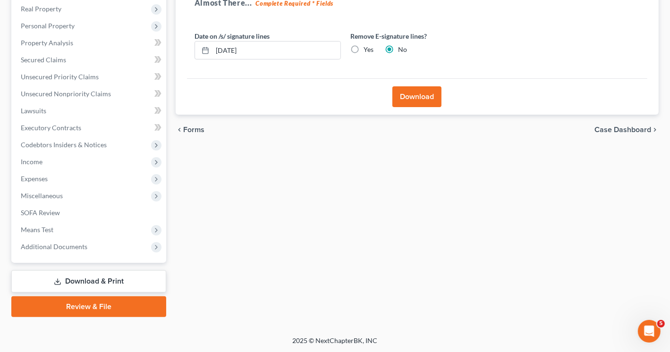
click at [427, 95] on button "Download" at bounding box center [417, 96] width 49 height 21
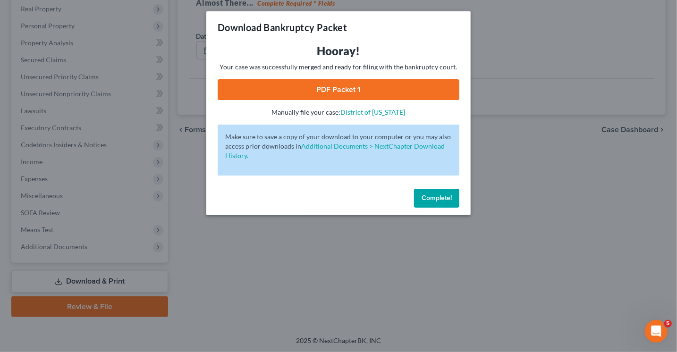
click at [343, 93] on link "PDF Packet 1" at bounding box center [339, 89] width 242 height 21
click at [436, 196] on span "Complete!" at bounding box center [437, 198] width 30 height 8
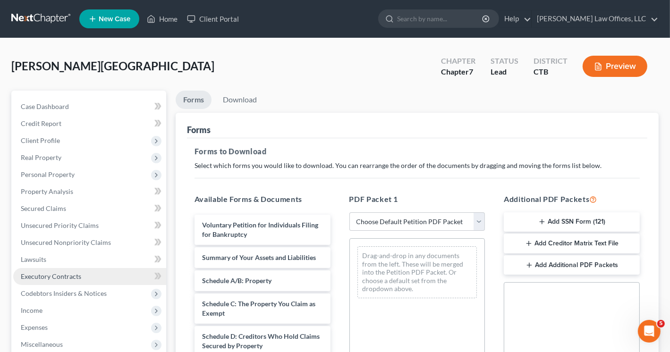
click at [50, 279] on span "Executory Contracts" at bounding box center [51, 277] width 60 height 8
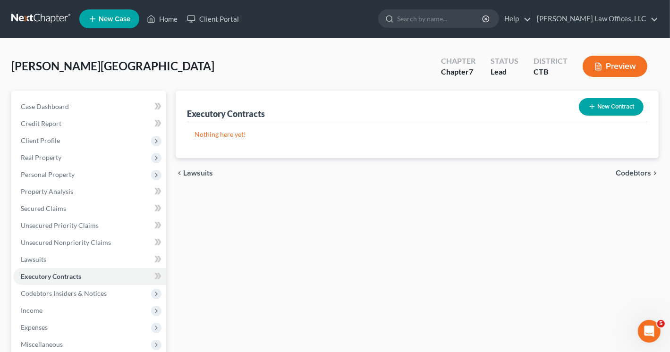
click at [611, 104] on button "New Contract" at bounding box center [611, 106] width 65 height 17
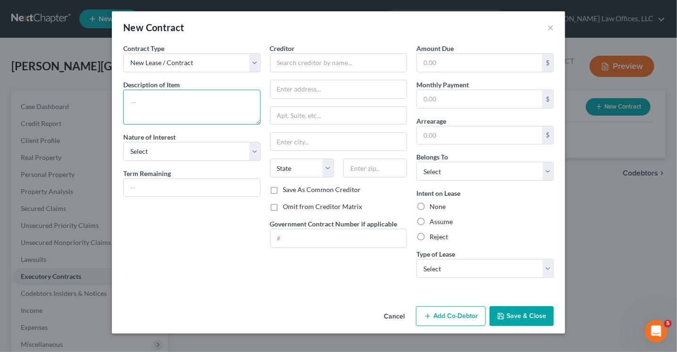
click at [179, 101] on textarea at bounding box center [191, 107] width 137 height 35
type textarea "L"
type textarea "lease for residential"
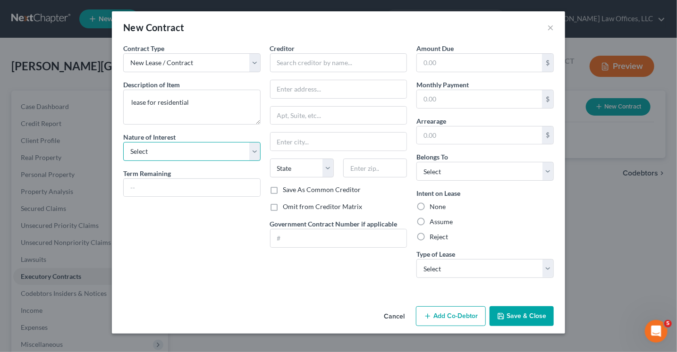
click at [171, 157] on select "Select Purchaser Agent Lessor Lessee" at bounding box center [191, 151] width 137 height 19
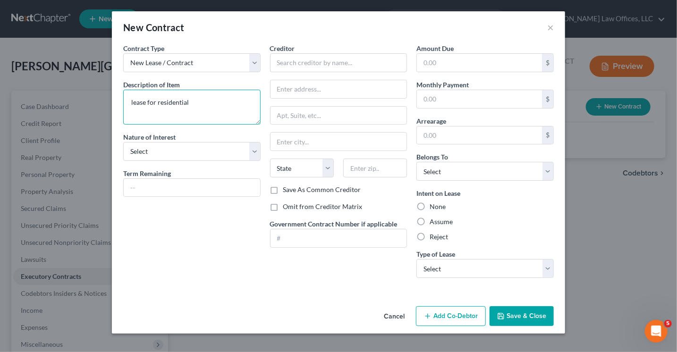
click at [205, 102] on textarea "lease for residential" at bounding box center [191, 107] width 137 height 35
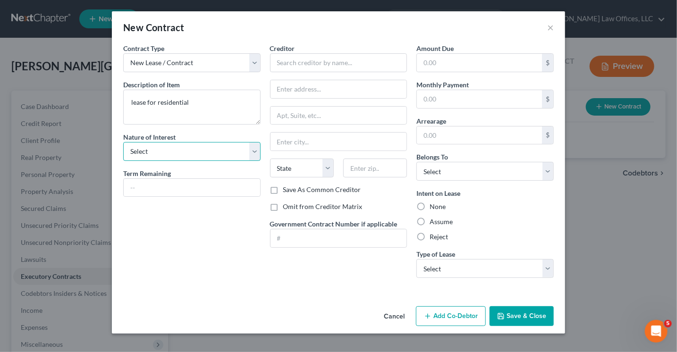
click at [170, 152] on select "Select Purchaser Agent Lessor Lessee" at bounding box center [191, 151] width 137 height 19
select select "3"
click at [123, 142] on select "Select Purchaser Agent Lessor Lessee" at bounding box center [191, 151] width 137 height 19
click at [308, 62] on input "text" at bounding box center [338, 62] width 137 height 19
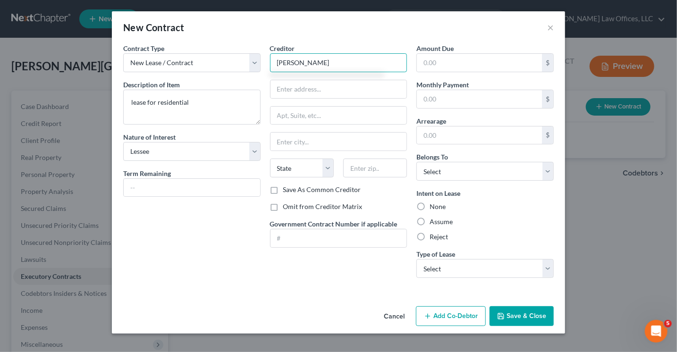
type input "[PERSON_NAME]"
click at [521, 320] on button "Save & Close" at bounding box center [522, 317] width 64 height 20
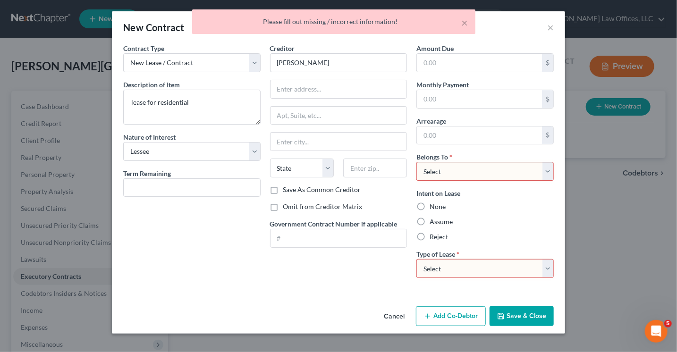
click at [477, 175] on select "Select Debtor 1 Only Debtor 2 Only Debtor 1 And Debtor 2 Only At Least One Of T…" at bounding box center [485, 171] width 137 height 19
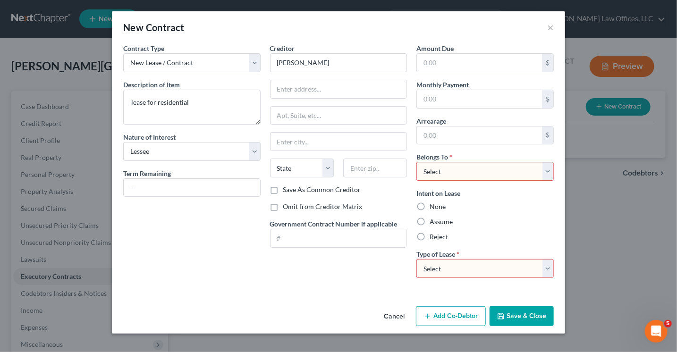
select select "3"
click at [417, 162] on select "Select Debtor 1 Only Debtor 2 Only Debtor 1 And Debtor 2 Only At Least One Of T…" at bounding box center [485, 171] width 137 height 19
click at [474, 272] on select "Select Real Estate Car Other" at bounding box center [485, 268] width 137 height 19
select select "0"
click at [417, 259] on select "Select Real Estate Car Other" at bounding box center [485, 268] width 137 height 19
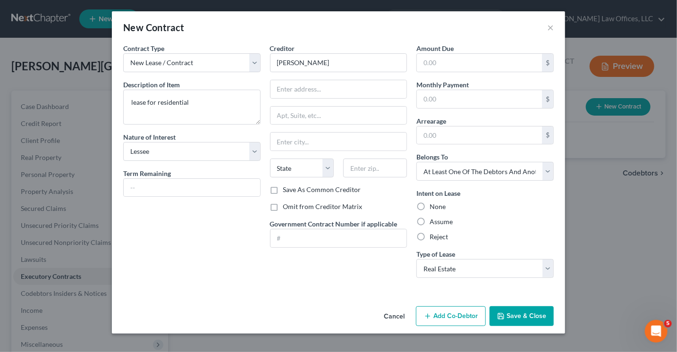
click at [523, 315] on button "Save & Close" at bounding box center [522, 317] width 64 height 20
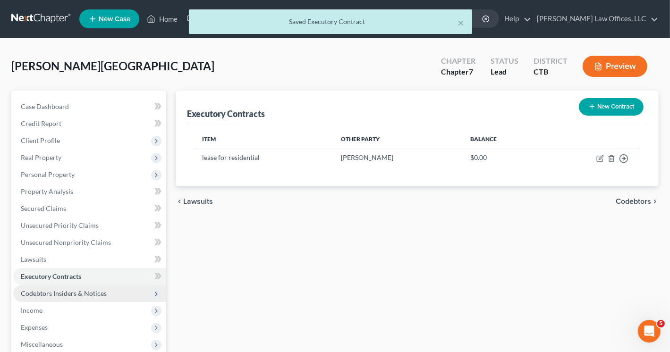
scroll to position [149, 0]
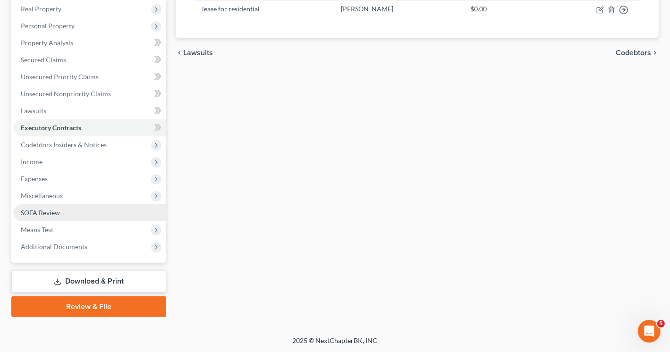
click at [53, 215] on span "SOFA Review" at bounding box center [40, 213] width 39 height 8
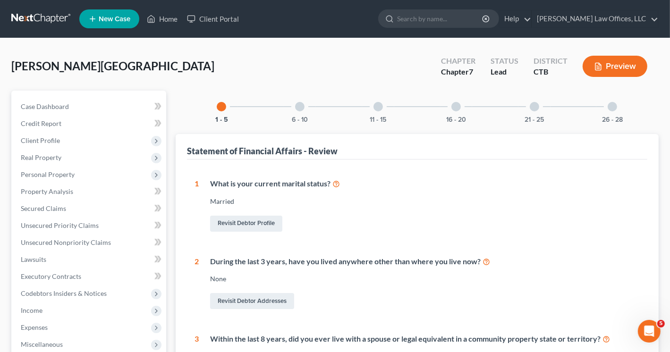
click at [302, 104] on div at bounding box center [299, 106] width 9 height 9
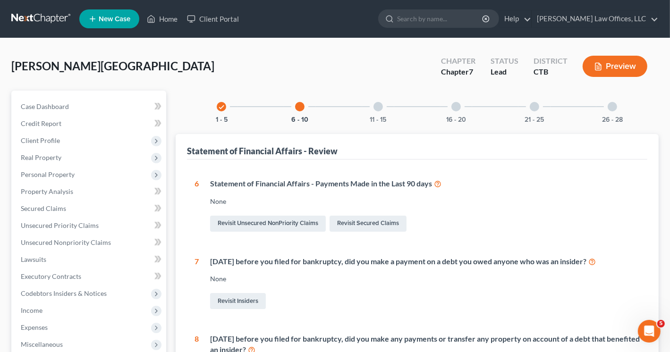
click at [376, 106] on div at bounding box center [378, 106] width 9 height 9
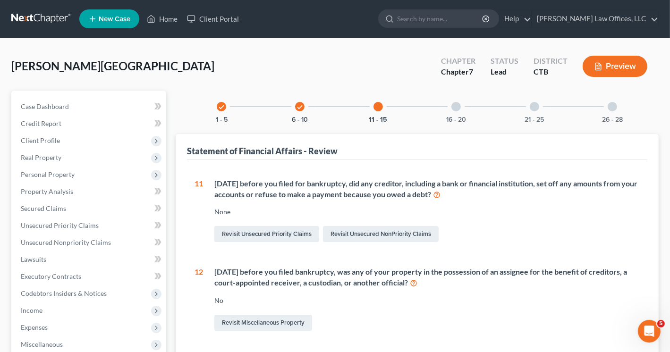
click at [459, 104] on div at bounding box center [456, 106] width 9 height 9
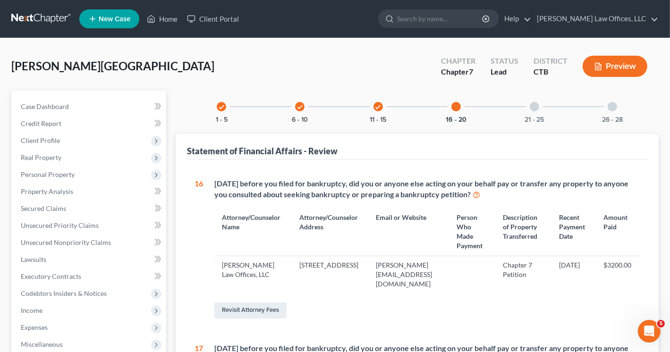
click at [618, 66] on button "Preview" at bounding box center [615, 66] width 65 height 21
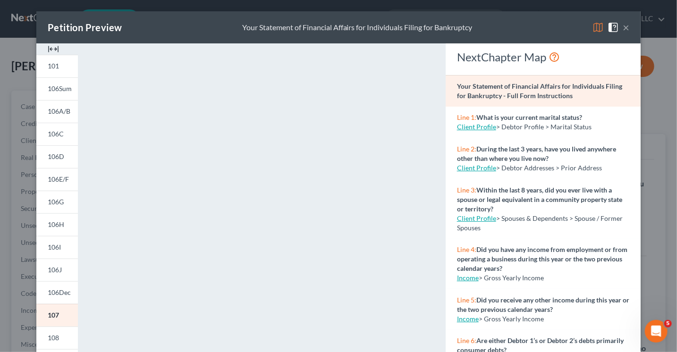
click at [623, 27] on button "×" at bounding box center [626, 27] width 7 height 11
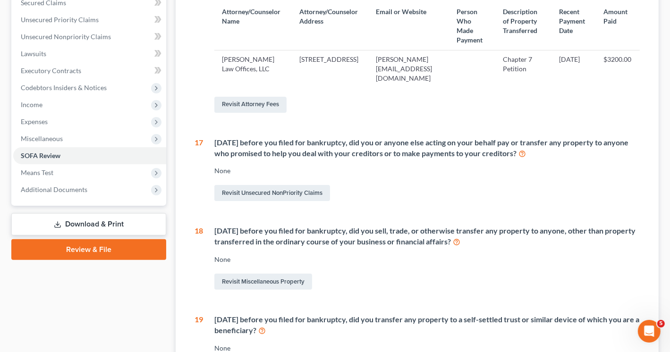
scroll to position [236, 0]
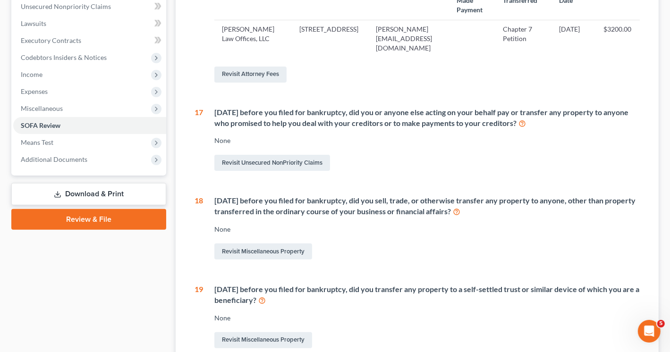
click at [120, 195] on link "Download & Print" at bounding box center [88, 194] width 155 height 22
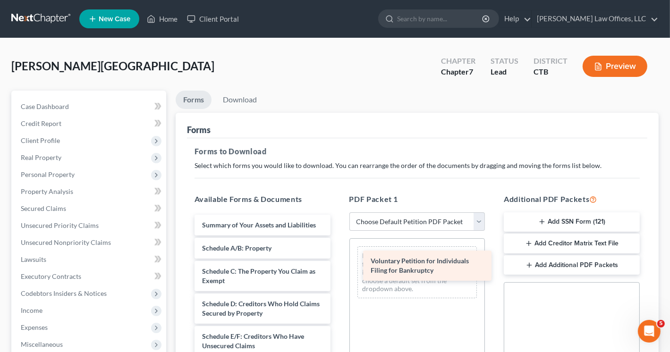
drag, startPoint x: 225, startPoint y: 229, endPoint x: 393, endPoint y: 265, distance: 172.0
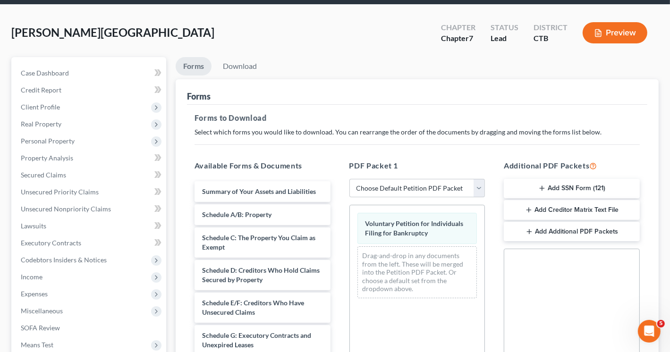
scroll to position [94, 0]
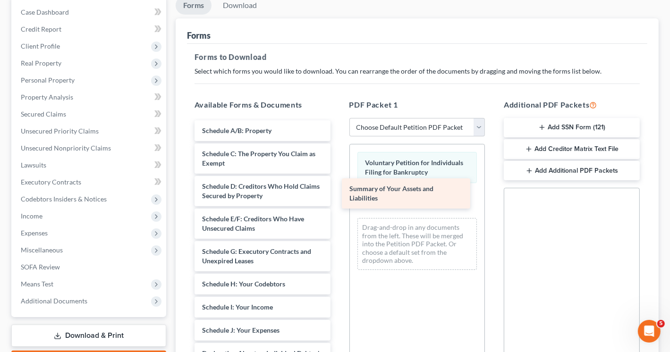
drag, startPoint x: 270, startPoint y: 128, endPoint x: 418, endPoint y: 187, distance: 158.6
click at [338, 187] on div "Summary of Your Assets and Liabilities Summary of Your Assets and Liabilities S…" at bounding box center [262, 351] width 151 height 462
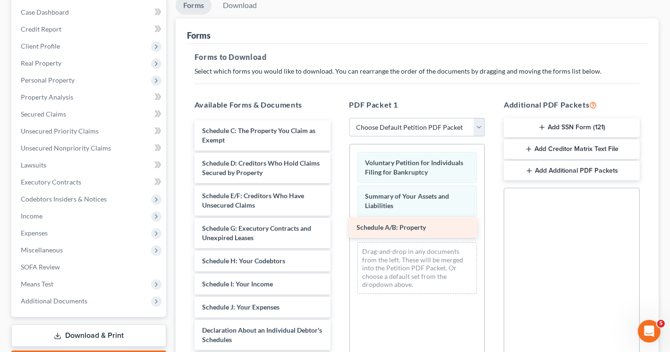
drag, startPoint x: 264, startPoint y: 133, endPoint x: 419, endPoint y: 231, distance: 182.8
click at [338, 231] on div "Schedule A/B: Property Schedule A/B: Property Schedule C: The Property You Clai…" at bounding box center [262, 339] width 151 height 439
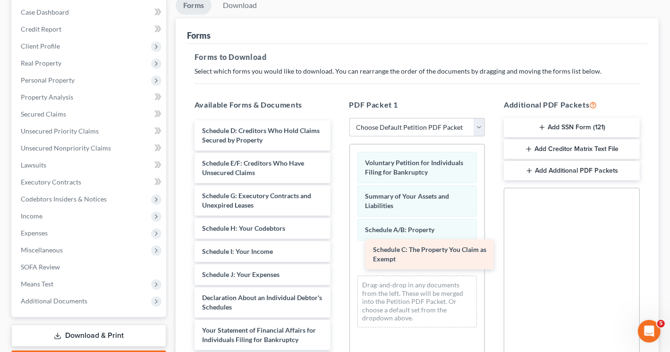
drag, startPoint x: 249, startPoint y: 138, endPoint x: 420, endPoint y: 258, distance: 208.9
click at [338, 258] on div "Schedule C: The Property You Claim as Exempt Schedule C: The Property You Claim…" at bounding box center [262, 323] width 151 height 407
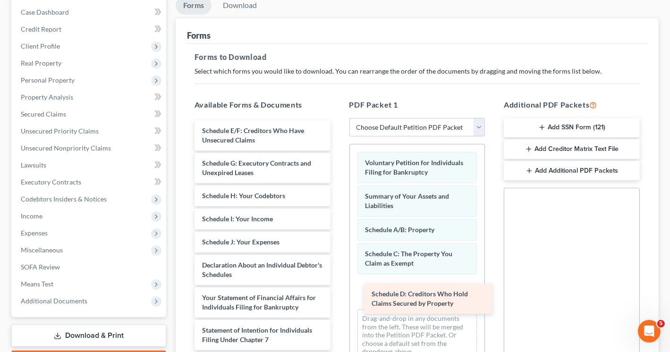
drag, startPoint x: 257, startPoint y: 138, endPoint x: 427, endPoint y: 297, distance: 232.6
click at [338, 297] on div "Schedule D: Creditors Who Hold Claims Secured by Property Schedule D: Creditors…" at bounding box center [262, 307] width 151 height 374
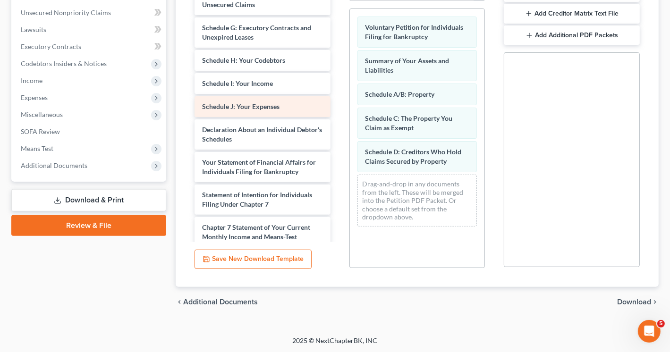
scroll to position [136, 0]
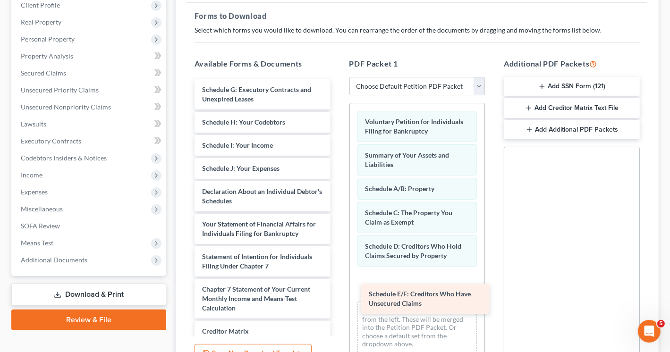
drag, startPoint x: 253, startPoint y: 97, endPoint x: 416, endPoint y: 292, distance: 254.9
click at [338, 292] on div "Schedule E/F: Creditors Who Have Unsecured Claims Schedule E/F: Creditors Who H…" at bounding box center [262, 250] width 151 height 342
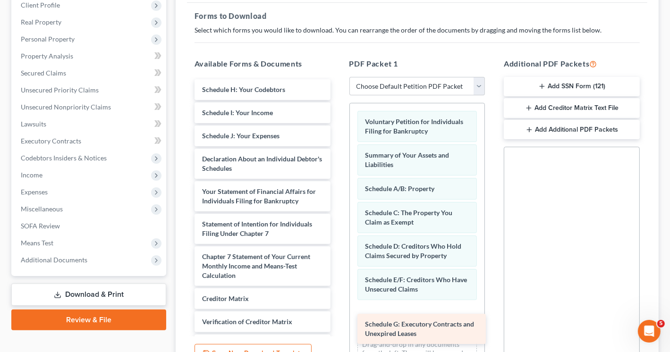
drag, startPoint x: 273, startPoint y: 97, endPoint x: 435, endPoint y: 319, distance: 275.2
click at [338, 319] on div "Schedule G: Executory Contracts and Unexpired Leases Schedule G: Executory Cont…" at bounding box center [262, 233] width 151 height 309
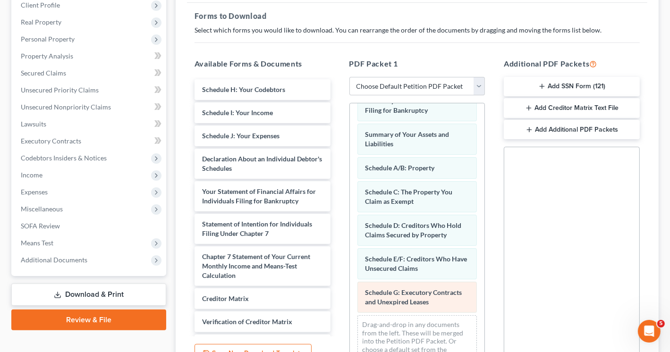
scroll to position [31, 0]
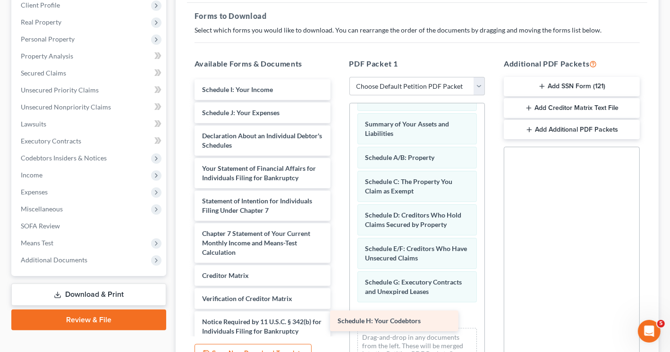
drag, startPoint x: 287, startPoint y: 89, endPoint x: 436, endPoint y: 320, distance: 274.1
click at [338, 320] on div "Schedule H: Your Codebtors Schedule H: Your Codebtors Schedule I: Your Income S…" at bounding box center [262, 222] width 151 height 286
click at [436, 320] on div "Schedule H: Your Codebtors" at bounding box center [394, 321] width 129 height 21
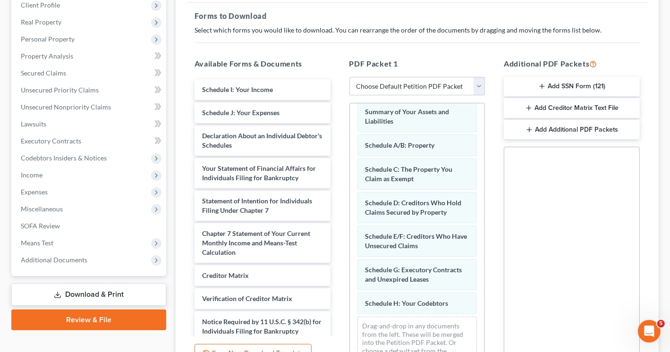
scroll to position [55, 0]
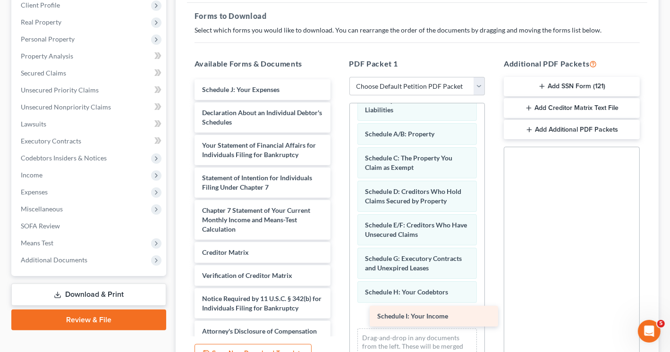
drag, startPoint x: 275, startPoint y: 90, endPoint x: 450, endPoint y: 318, distance: 287.3
click at [338, 318] on div "Schedule I: Your Income Schedule I: Your Income Schedule J: Your Expenses Decla…" at bounding box center [262, 210] width 151 height 263
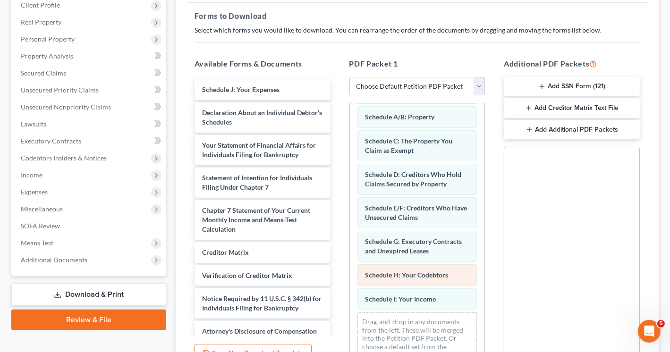
scroll to position [79, 0]
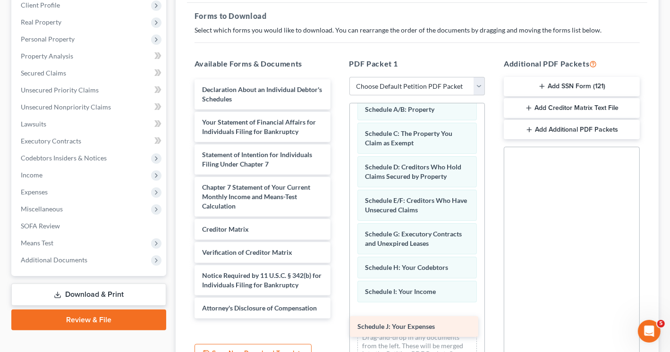
drag, startPoint x: 291, startPoint y: 86, endPoint x: 446, endPoint y: 323, distance: 283.1
click at [338, 319] on div "Schedule J: Your Expenses Schedule J: Your Expenses Declaration About an Indivi…" at bounding box center [262, 198] width 151 height 239
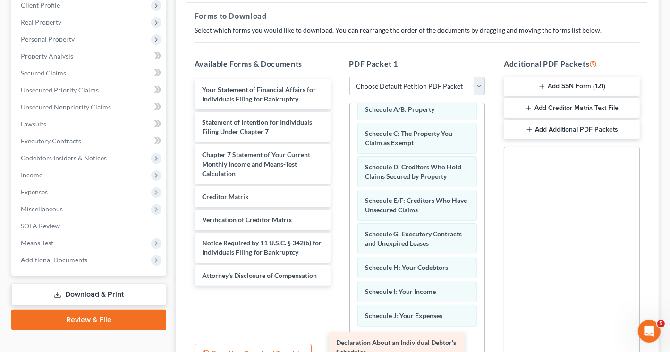
drag, startPoint x: 273, startPoint y: 96, endPoint x: 407, endPoint y: 350, distance: 287.4
click at [338, 286] on div "Declaration About an Individual Debtor's Schedules Declaration About an Individ…" at bounding box center [262, 182] width 151 height 207
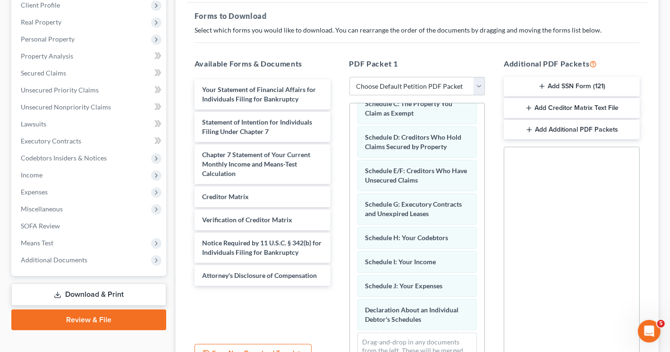
scroll to position [136, 0]
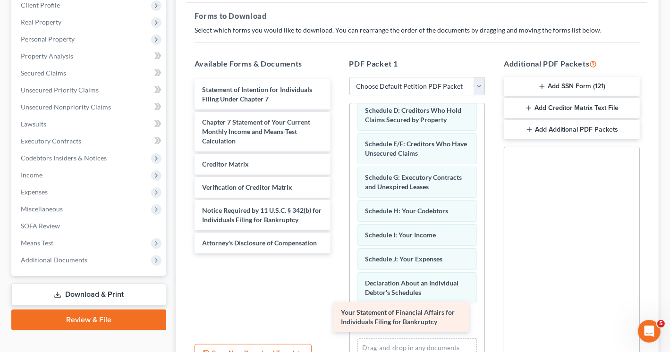
drag, startPoint x: 291, startPoint y: 99, endPoint x: 430, endPoint y: 322, distance: 263.3
click at [338, 254] on div "Your Statement of Financial Affairs for Individuals Filing for Bankruptcy Your …" at bounding box center [262, 166] width 151 height 174
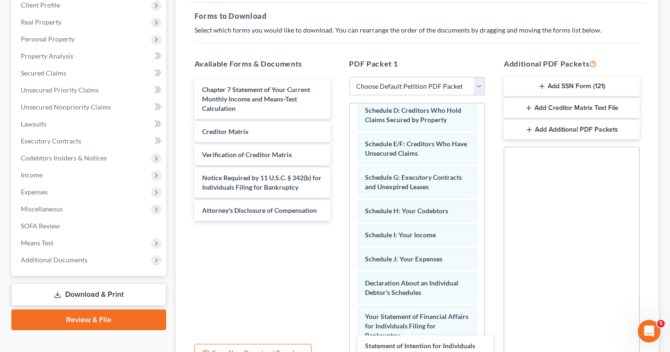
drag, startPoint x: 268, startPoint y: 96, endPoint x: 431, endPoint y: 353, distance: 304.7
click at [431, 352] on html "Home New Case Client Portal [PERSON_NAME] Law Offices, LLC [PERSON_NAME][EMAIL_…" at bounding box center [335, 155] width 670 height 583
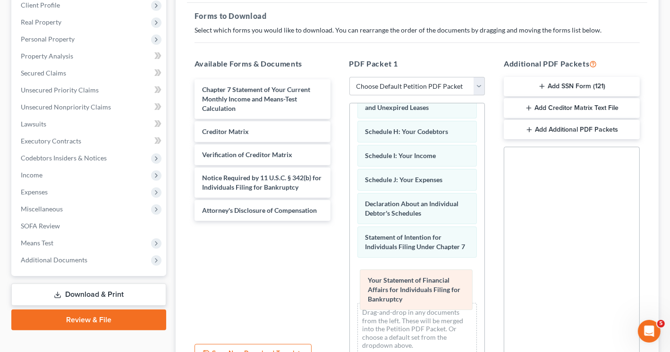
drag, startPoint x: 383, startPoint y: 243, endPoint x: 384, endPoint y: 292, distance: 49.1
click at [384, 292] on div "Your Statement of Financial Affairs for Individuals Filing for Bankruptcy Volun…" at bounding box center [417, 125] width 135 height 474
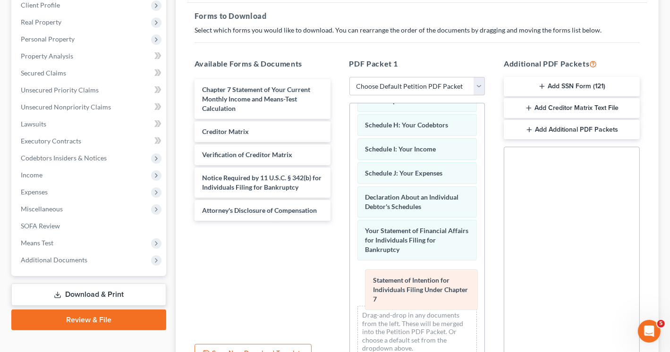
drag, startPoint x: 389, startPoint y: 248, endPoint x: 397, endPoint y: 300, distance: 53.0
click at [397, 300] on div "Statement of Intention for Individuals Filing Under Chapter 7 Voluntary Petitio…" at bounding box center [417, 123] width 135 height 484
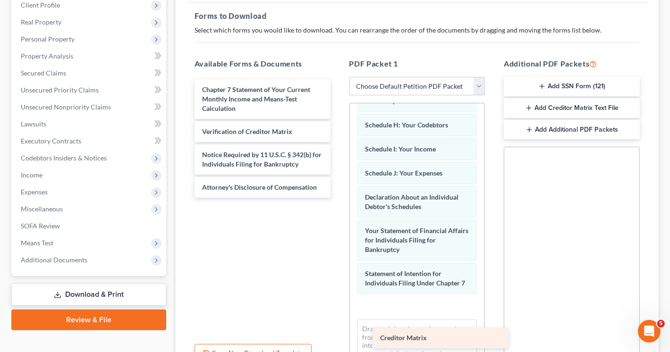
drag, startPoint x: 240, startPoint y: 131, endPoint x: 419, endPoint y: 322, distance: 261.0
click at [338, 198] on div "Creditor Matrix Chapter 7 Statement of Your Current Monthly Income and Means-Te…" at bounding box center [262, 138] width 151 height 119
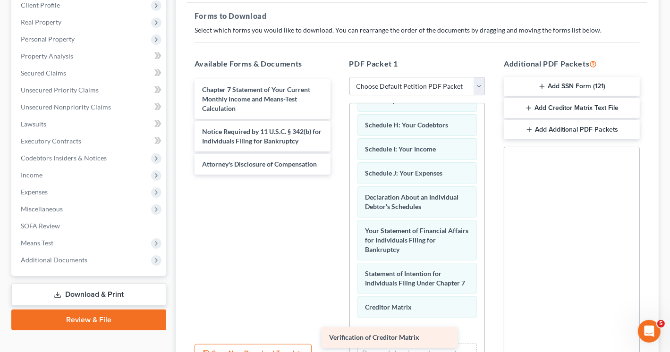
drag, startPoint x: 290, startPoint y: 131, endPoint x: 417, endPoint y: 338, distance: 242.8
click at [338, 175] on div "Verification of Creditor Matrix Chapter 7 Statement of Your Current Monthly Inc…" at bounding box center [262, 126] width 151 height 95
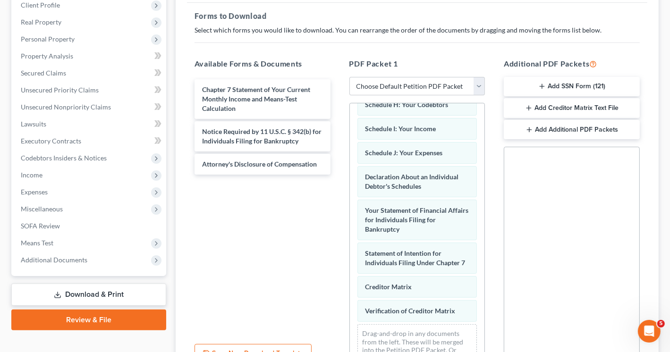
scroll to position [270, 0]
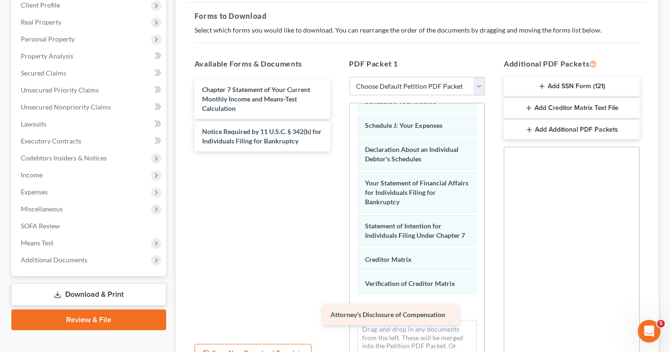
drag, startPoint x: 281, startPoint y: 163, endPoint x: 410, endPoint y: 315, distance: 198.7
click at [338, 152] on div "Attorney's Disclosure of Compensation Chapter 7 Statement of Your Current Month…" at bounding box center [262, 115] width 151 height 72
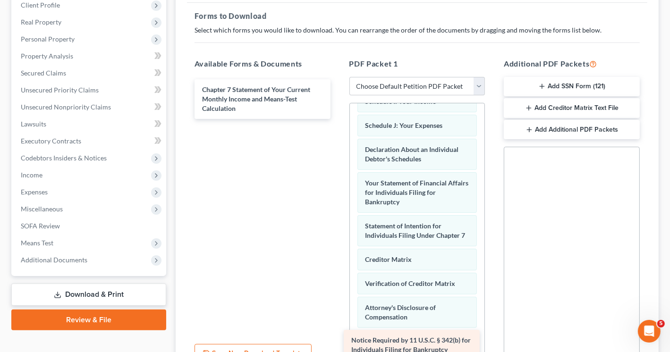
drag, startPoint x: 252, startPoint y: 138, endPoint x: 401, endPoint y: 348, distance: 257.4
click at [338, 119] on div "Notice Required by 11 U.S.C. § 342(b) for Individuals Filing for Bankruptcy Cha…" at bounding box center [262, 99] width 151 height 40
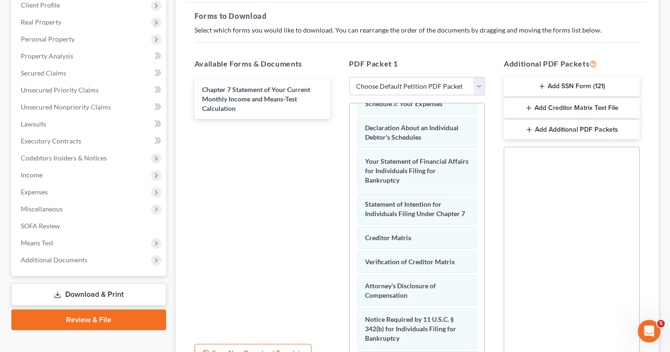
scroll to position [346, 0]
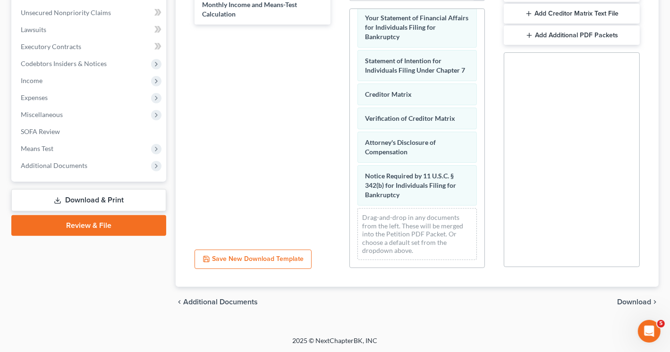
click at [627, 301] on span "Download" at bounding box center [634, 303] width 34 height 8
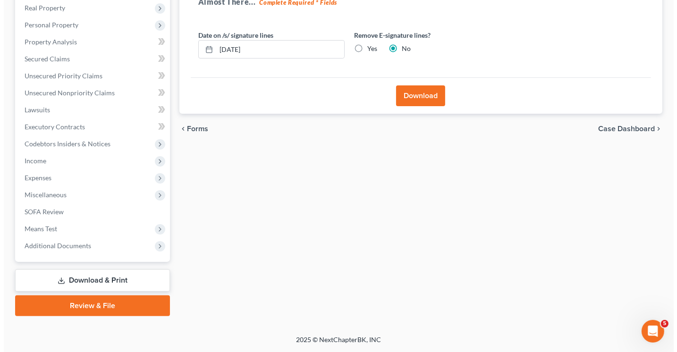
scroll to position [149, 0]
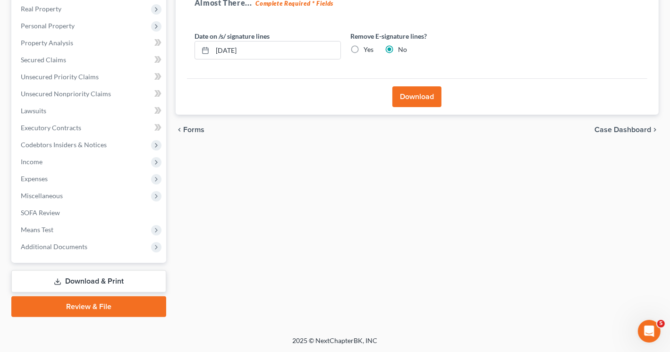
click at [427, 99] on button "Download" at bounding box center [417, 96] width 49 height 21
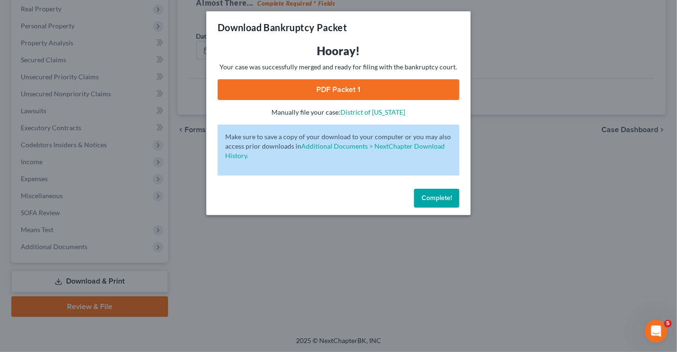
click at [323, 94] on link "PDF Packet 1" at bounding box center [339, 89] width 242 height 21
